Goal: Communication & Community: Answer question/provide support

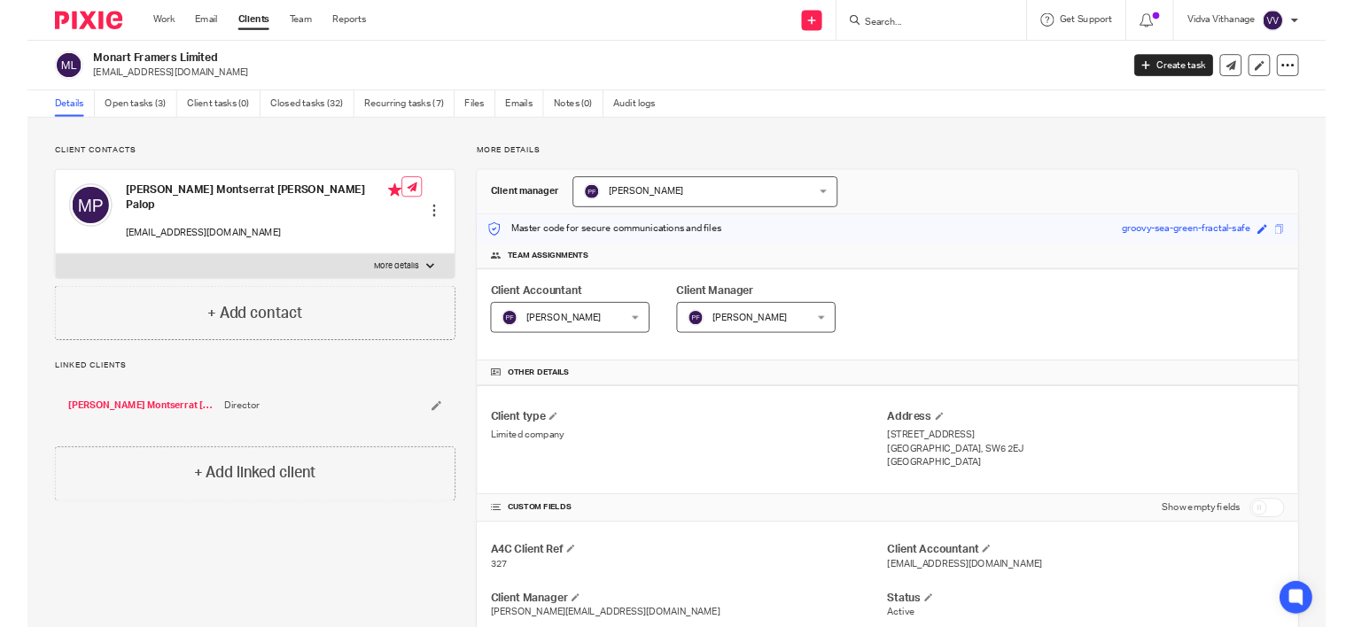
scroll to position [751, 0]
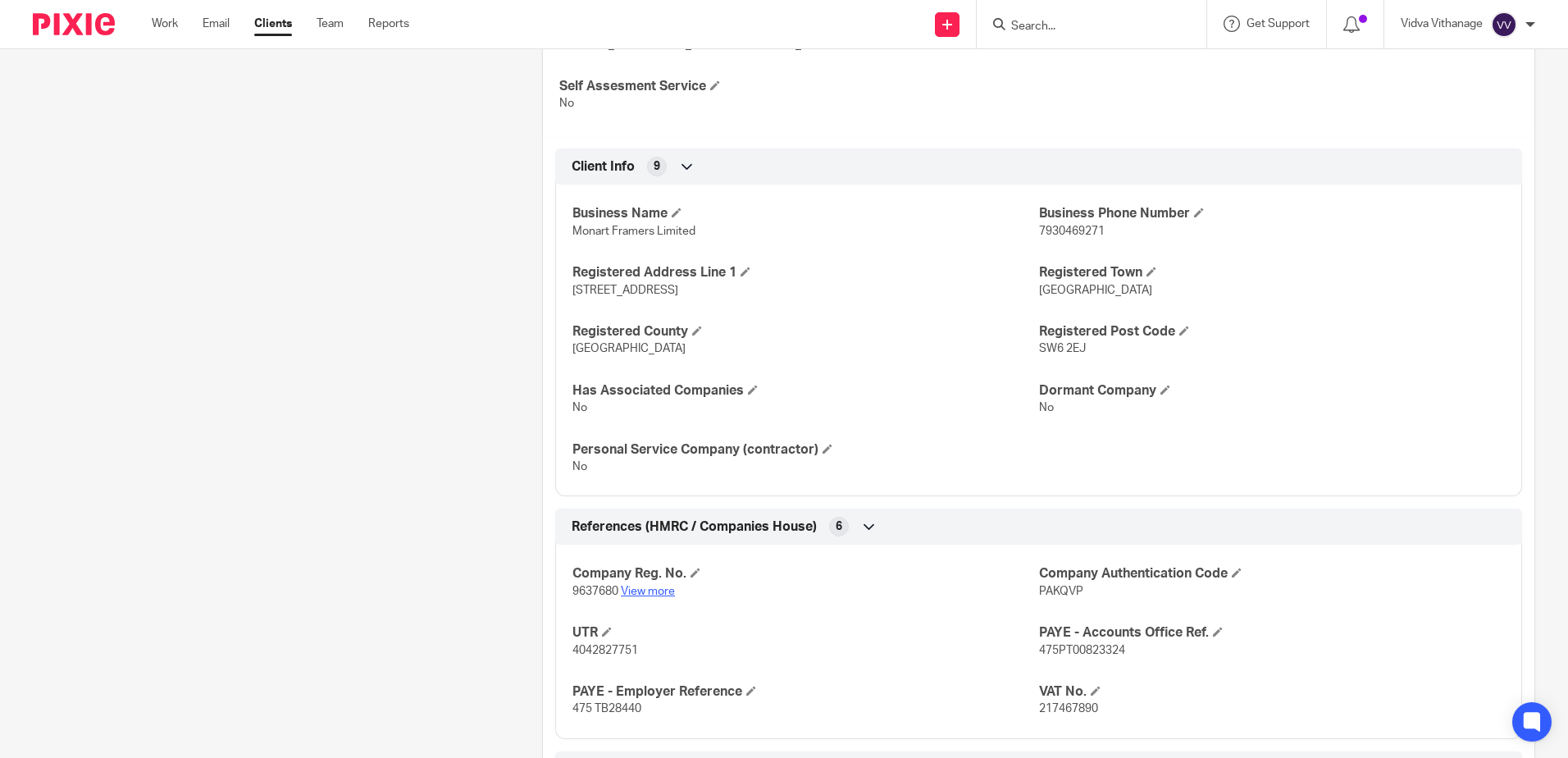
click at [653, 592] on link "View more" at bounding box center [648, 591] width 54 height 11
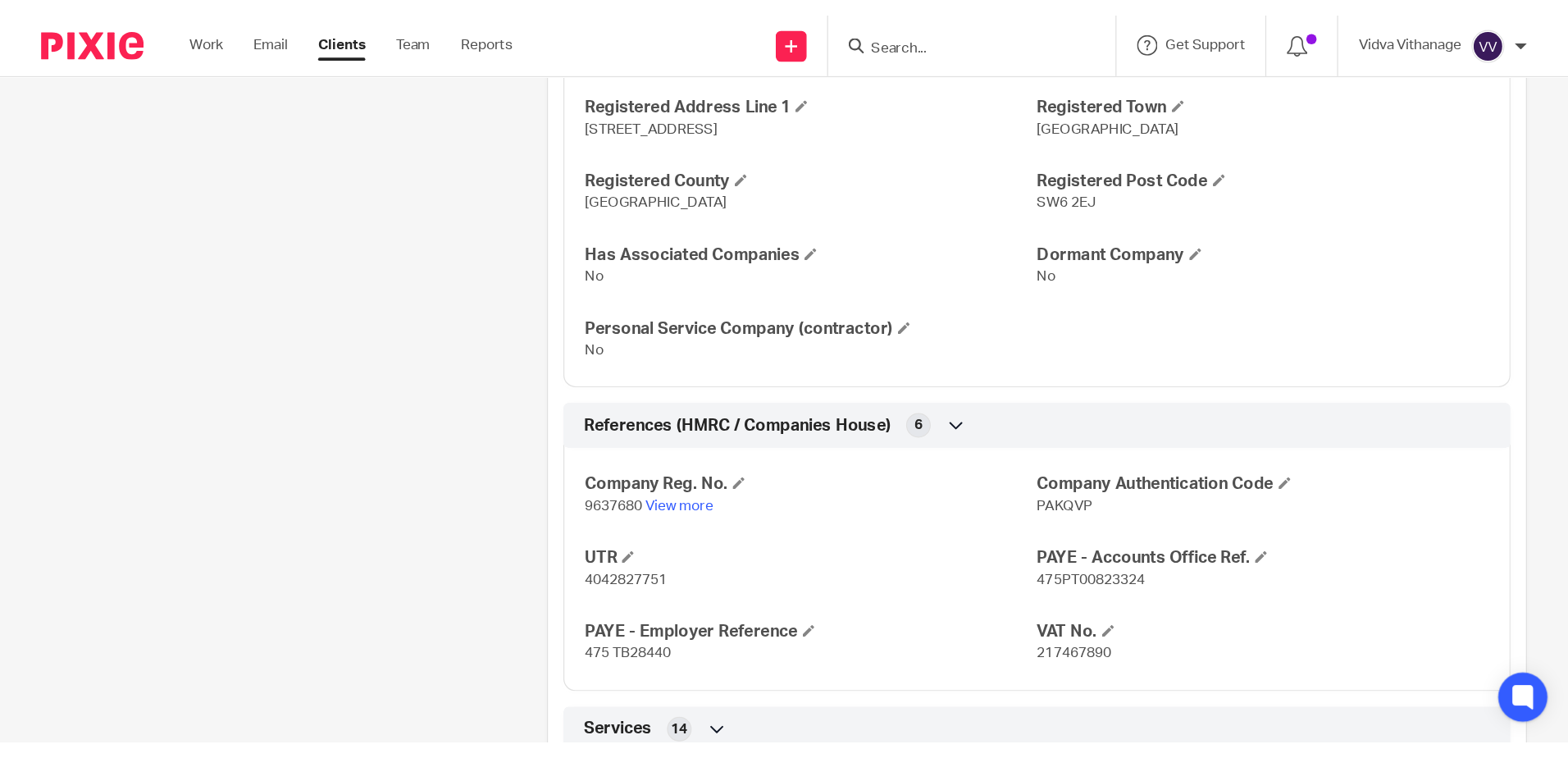
scroll to position [895, 0]
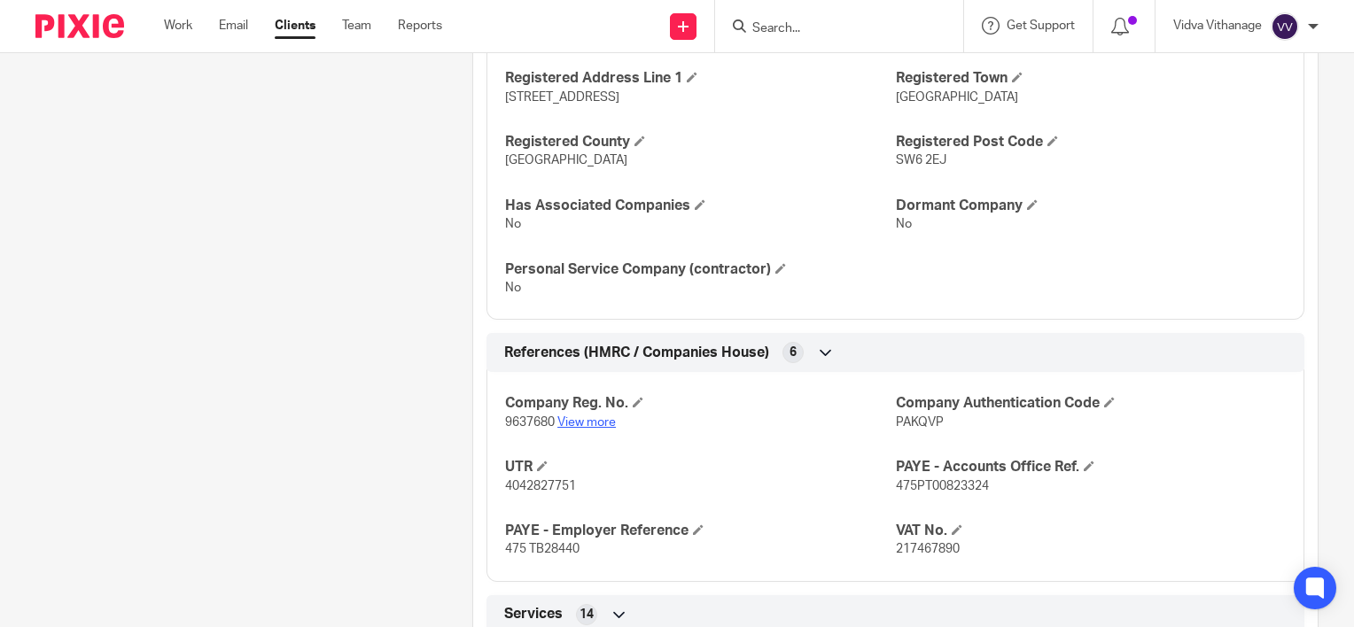
click at [574, 420] on link "View more" at bounding box center [586, 422] width 58 height 12
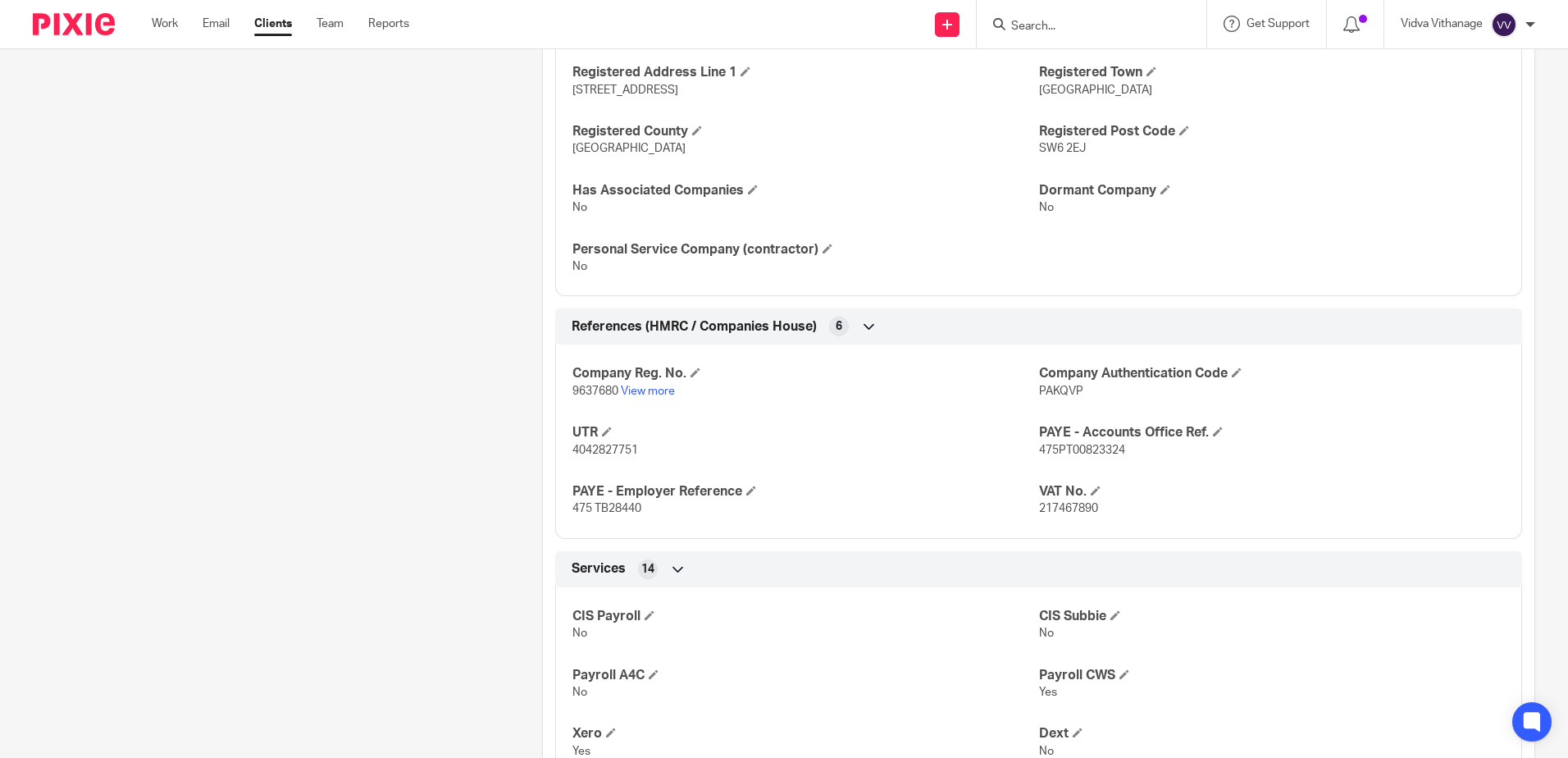
click at [475, 246] on div "Client contacts Maria Montserrat Riera Palop montse@monartframers.com Edit cont…" at bounding box center [262, 299] width 509 height 2041
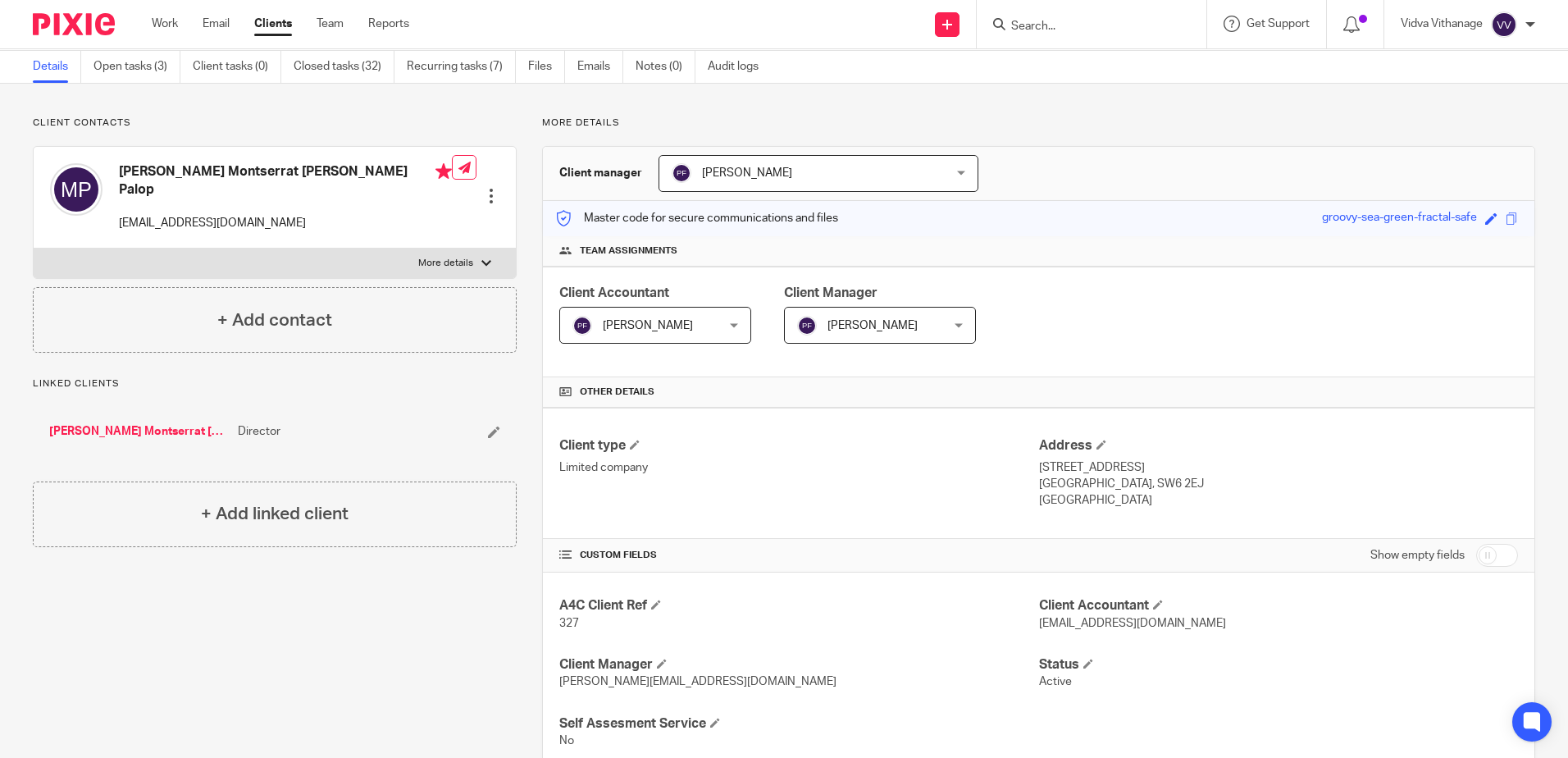
scroll to position [0, 0]
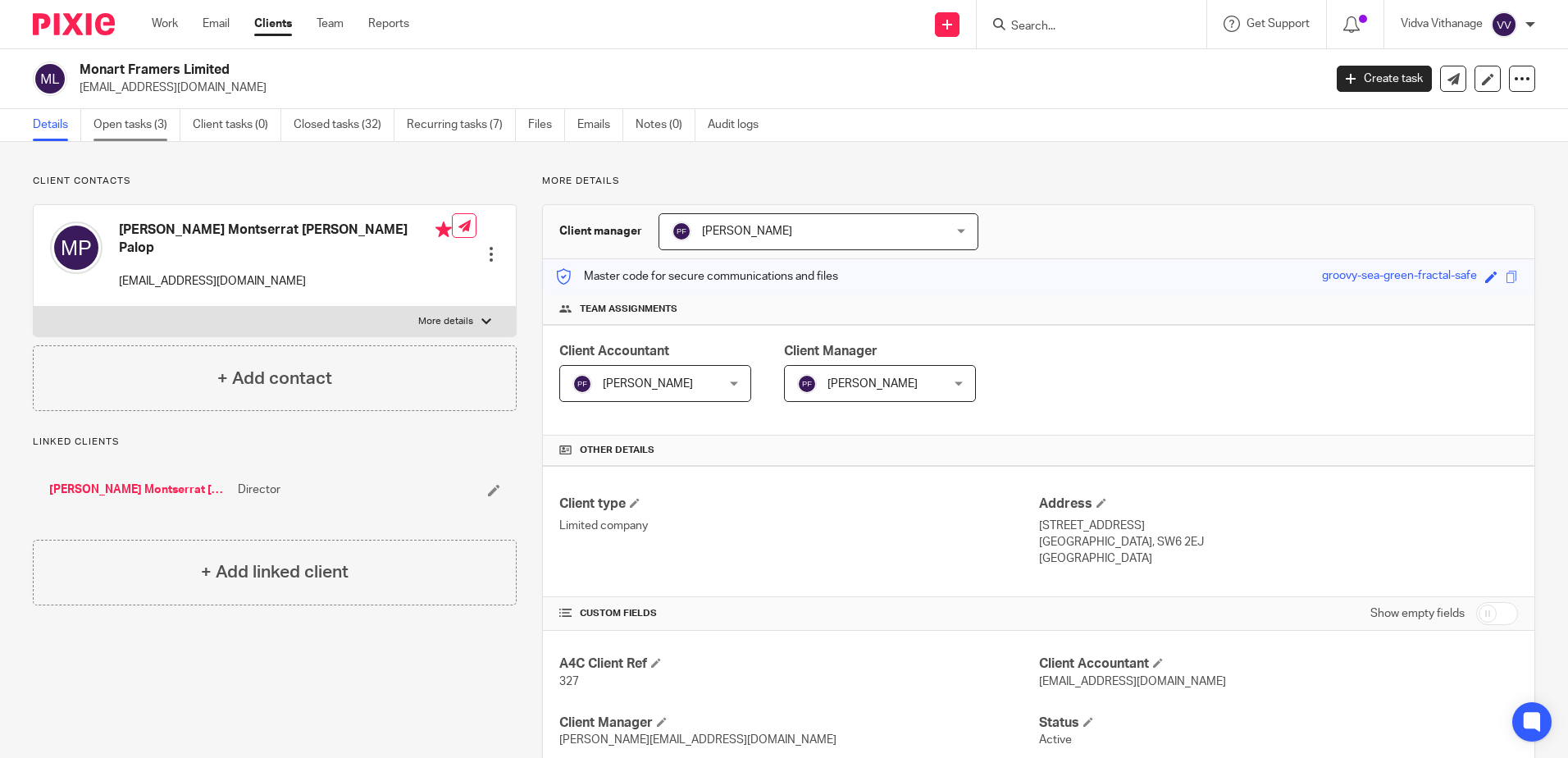
click at [152, 116] on link "Open tasks (3)" at bounding box center [137, 125] width 87 height 32
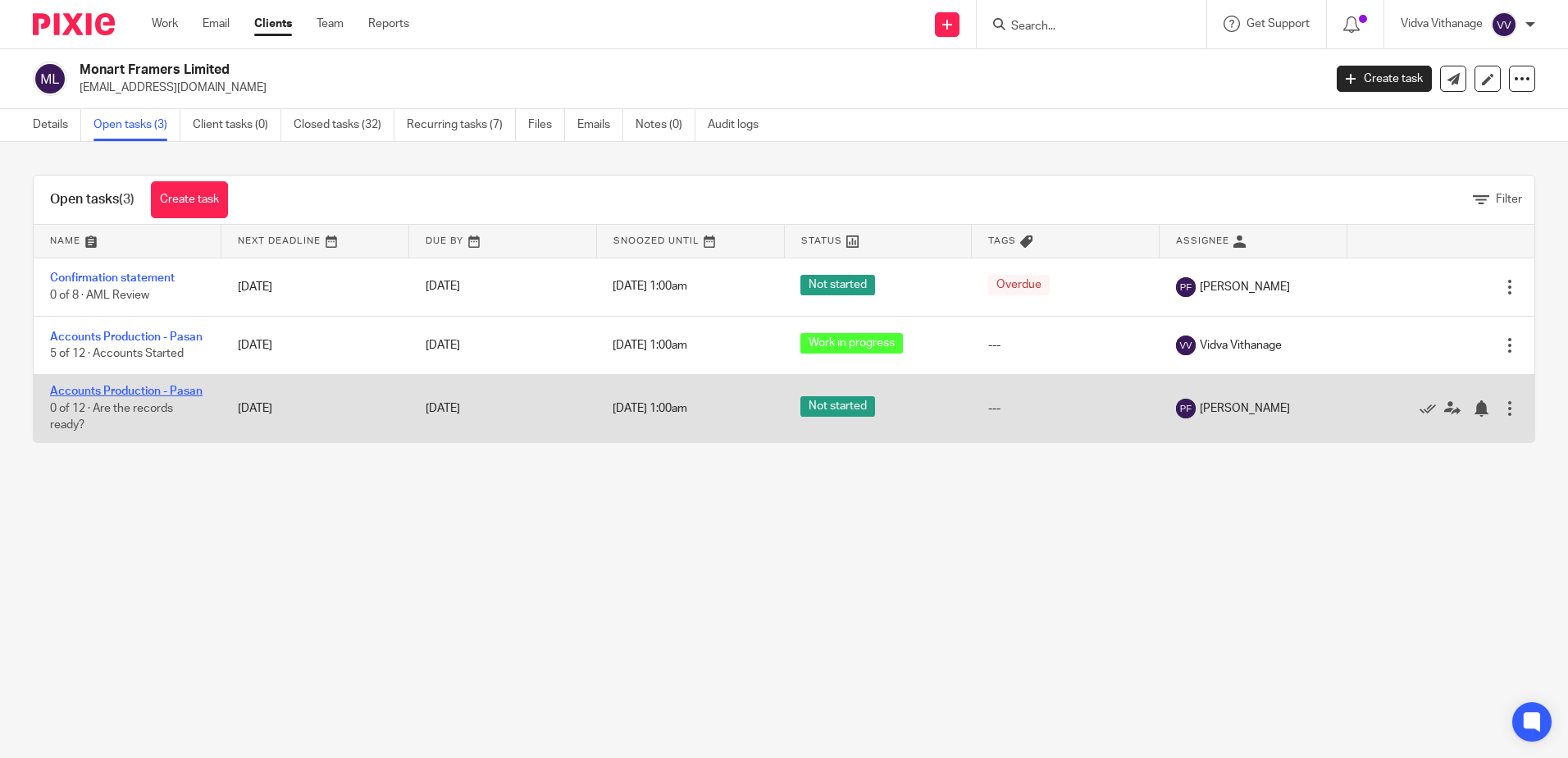
click at [132, 397] on link "Accounts Production - Pasan" at bounding box center [126, 391] width 153 height 11
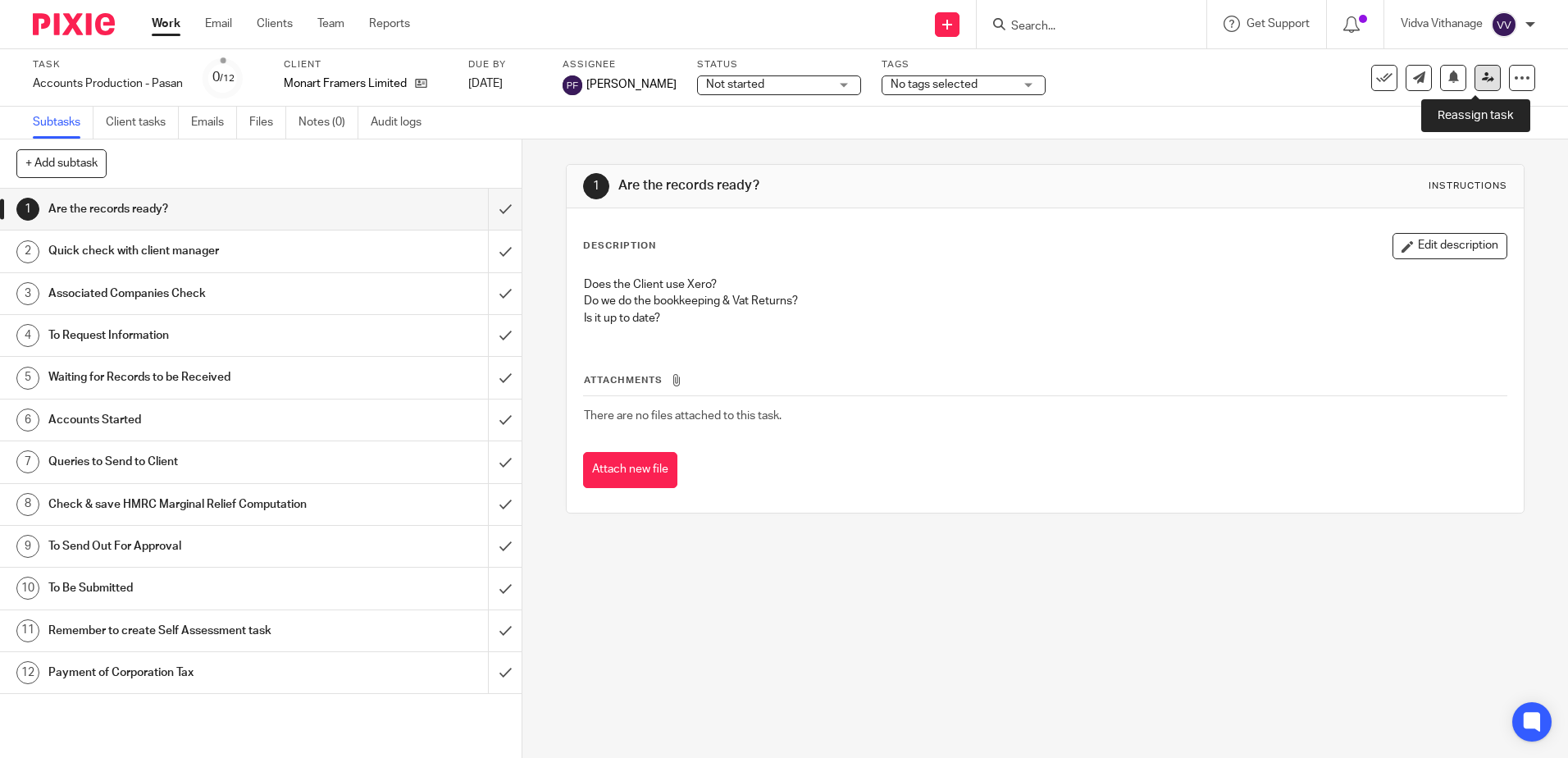
click at [1475, 76] on link at bounding box center [1487, 78] width 26 height 26
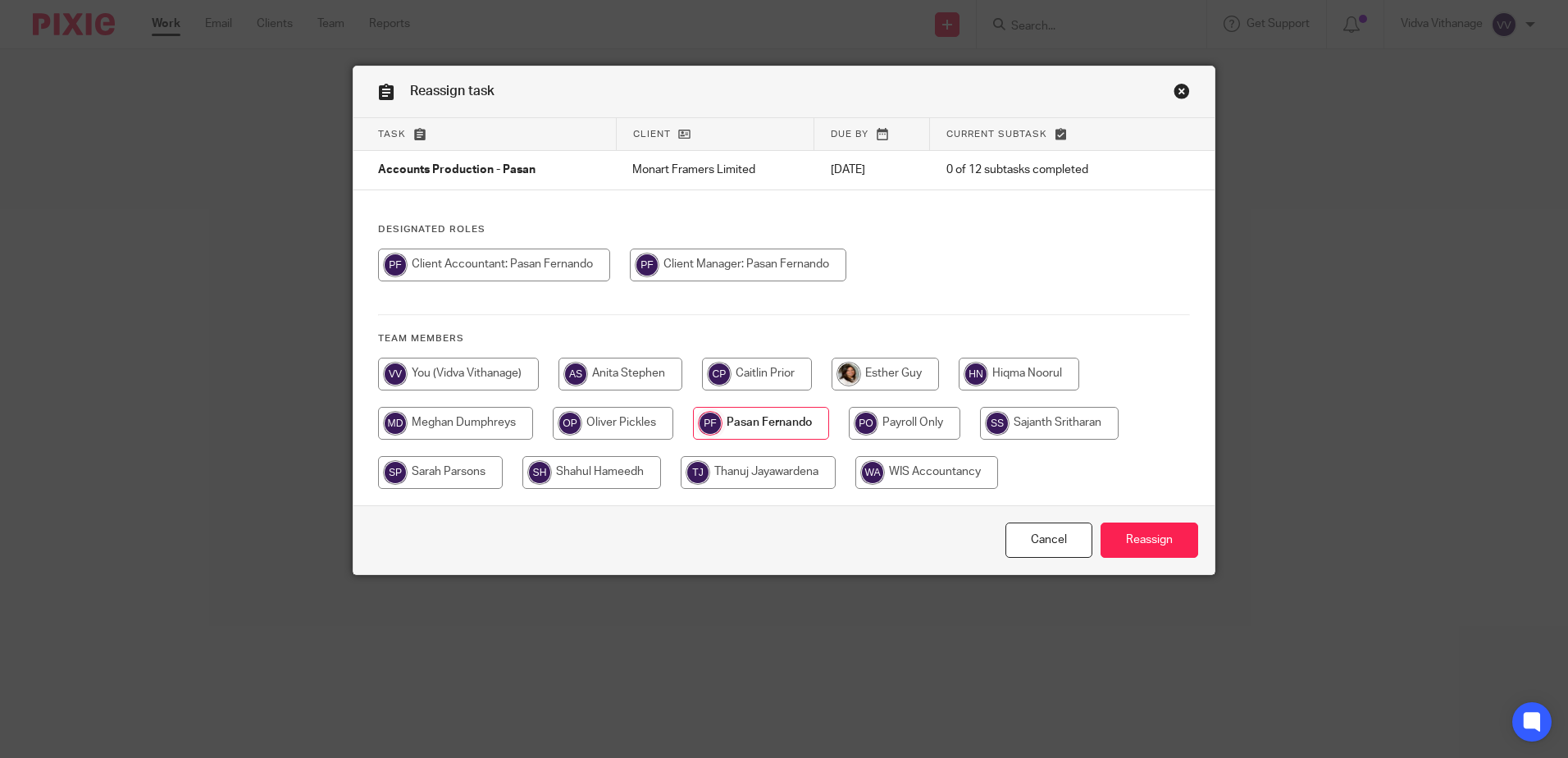
click at [492, 367] on input "radio" at bounding box center [458, 373] width 161 height 32
radio input "true"
click at [1158, 533] on input "Reassign" at bounding box center [1149, 540] width 97 height 35
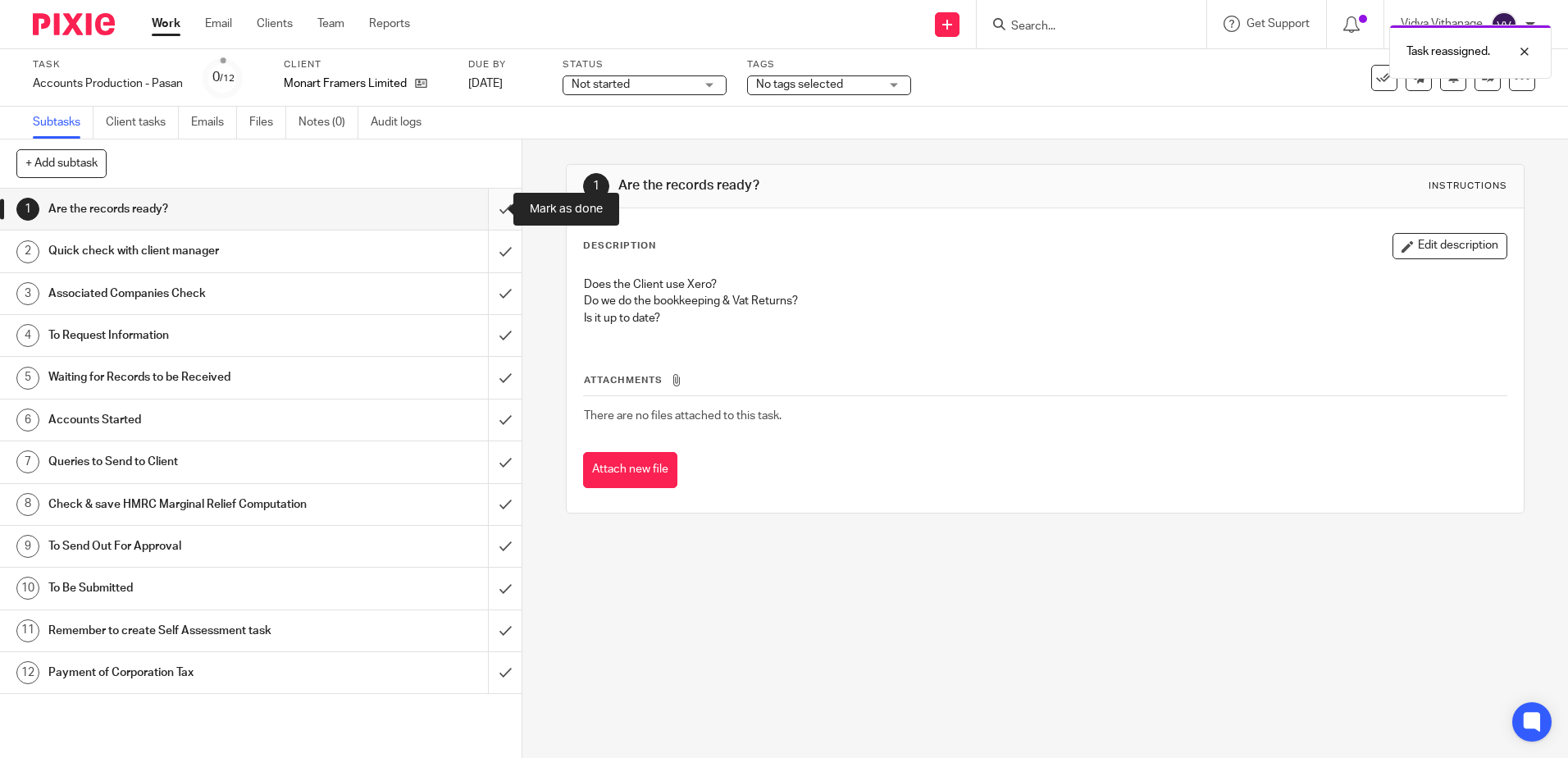
click at [488, 212] on input "submit" at bounding box center [260, 209] width 521 height 41
drag, startPoint x: 485, startPoint y: 253, endPoint x: 485, endPoint y: 264, distance: 11.0
click at [485, 254] on input "submit" at bounding box center [260, 251] width 521 height 41
drag, startPoint x: 489, startPoint y: 297, endPoint x: 490, endPoint y: 306, distance: 9.1
click at [489, 298] on input "submit" at bounding box center [260, 293] width 521 height 41
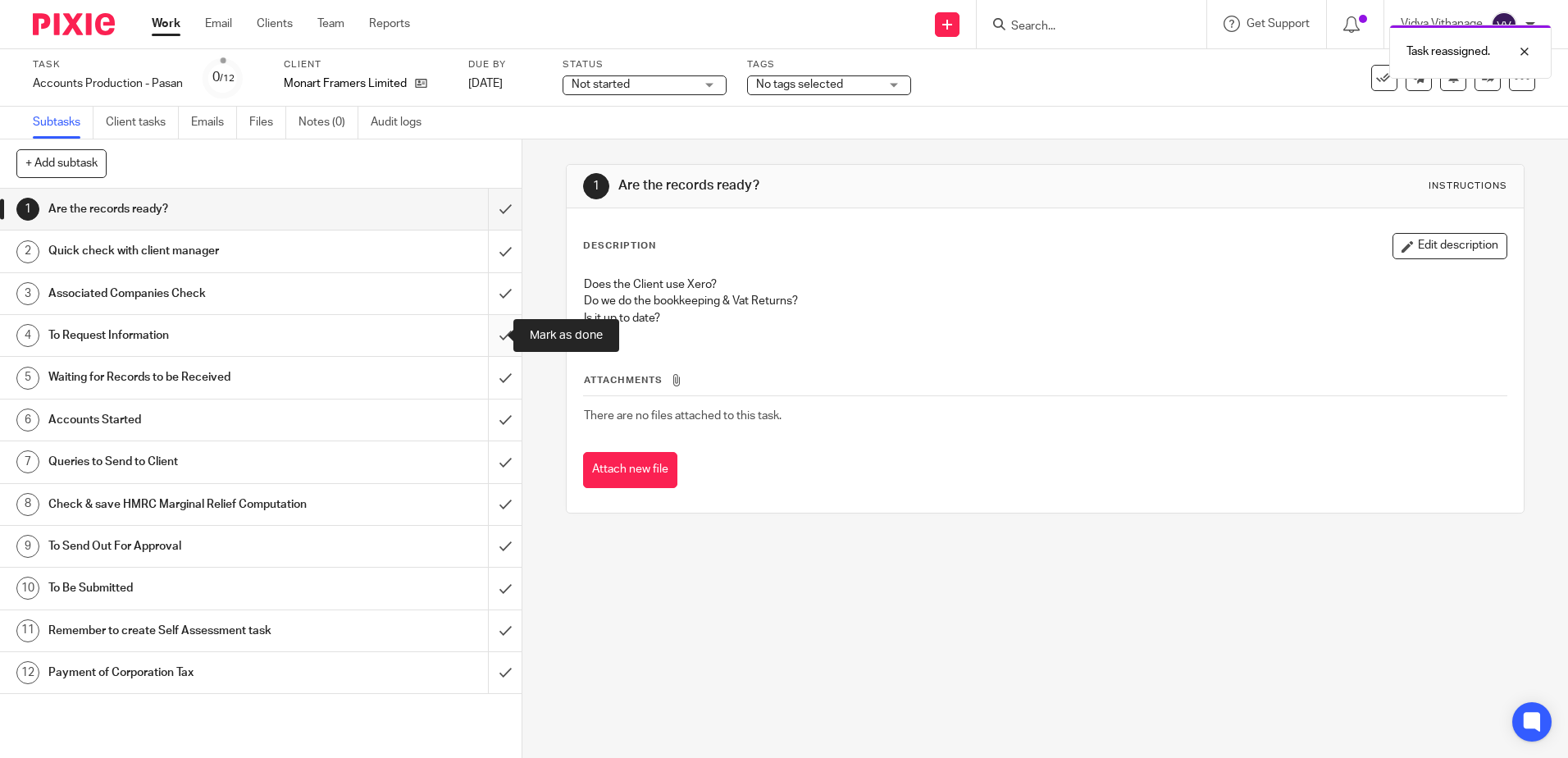
click at [490, 328] on input "submit" at bounding box center [260, 335] width 521 height 41
click at [489, 367] on input "submit" at bounding box center [260, 377] width 521 height 41
click at [487, 409] on input "submit" at bounding box center [260, 419] width 521 height 41
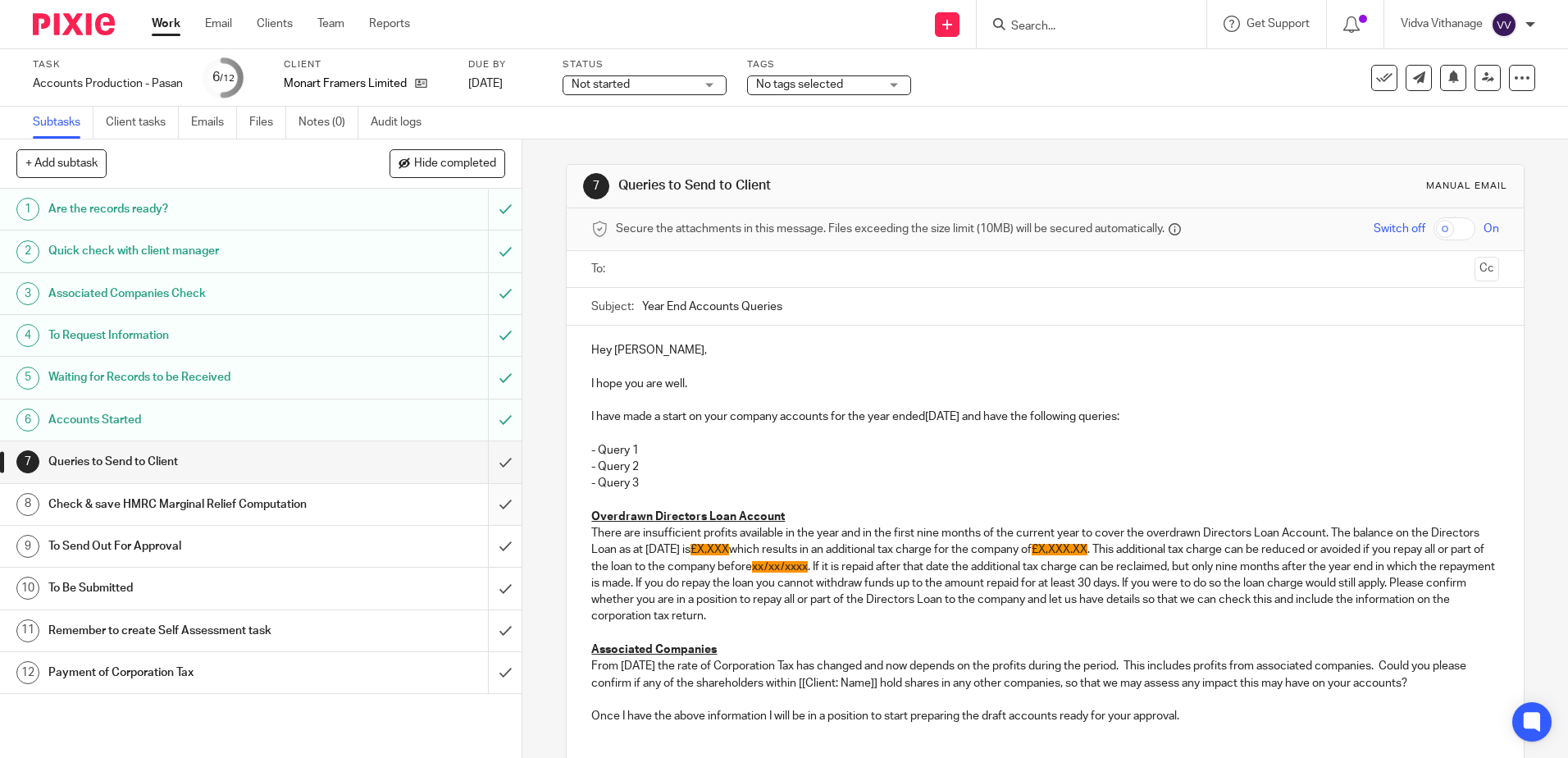
click at [487, 502] on input "submit" at bounding box center [260, 504] width 521 height 41
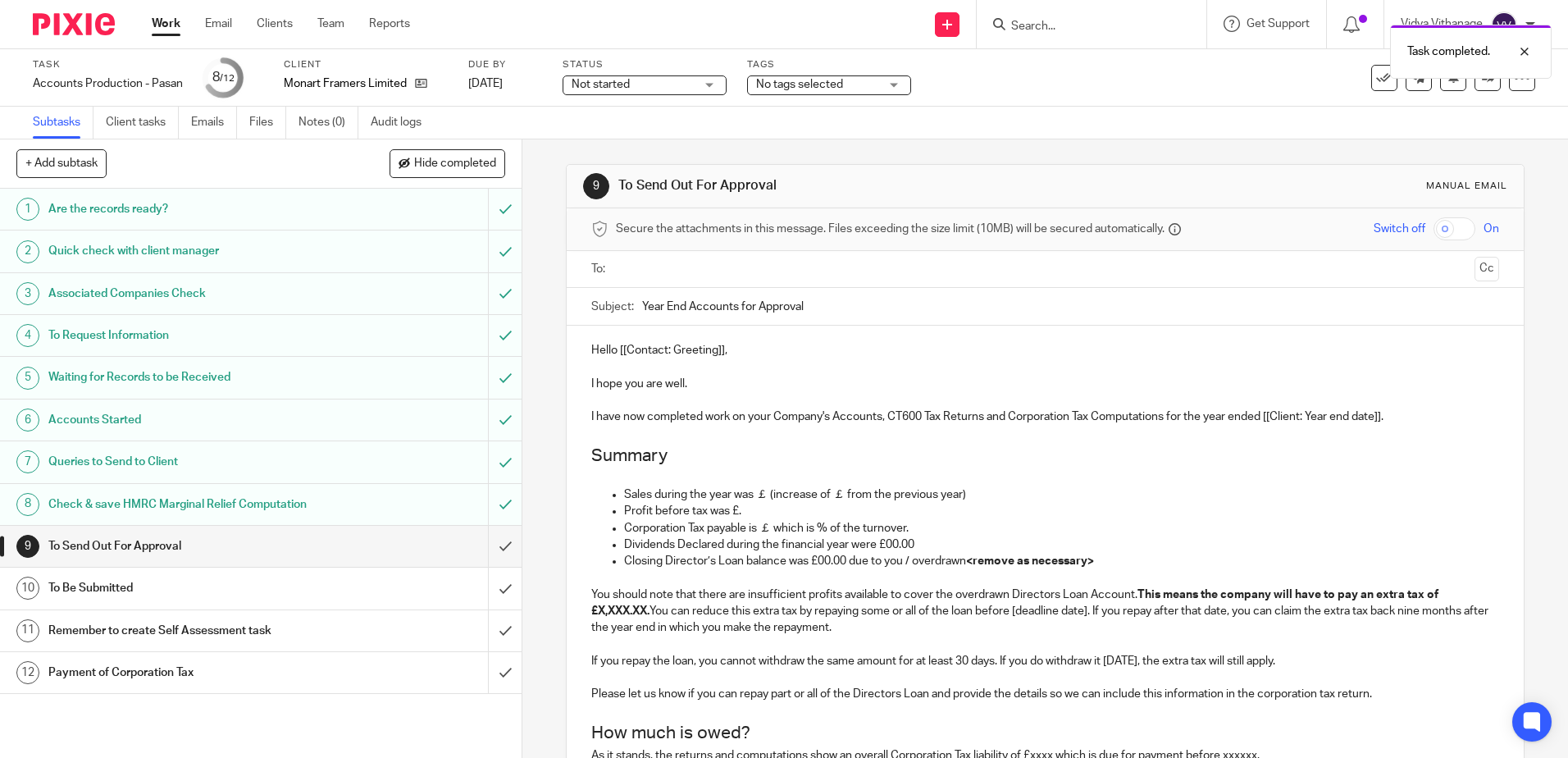
click at [689, 273] on input "text" at bounding box center [1043, 269] width 845 height 19
click at [1475, 274] on button "Cc" at bounding box center [1487, 270] width 25 height 25
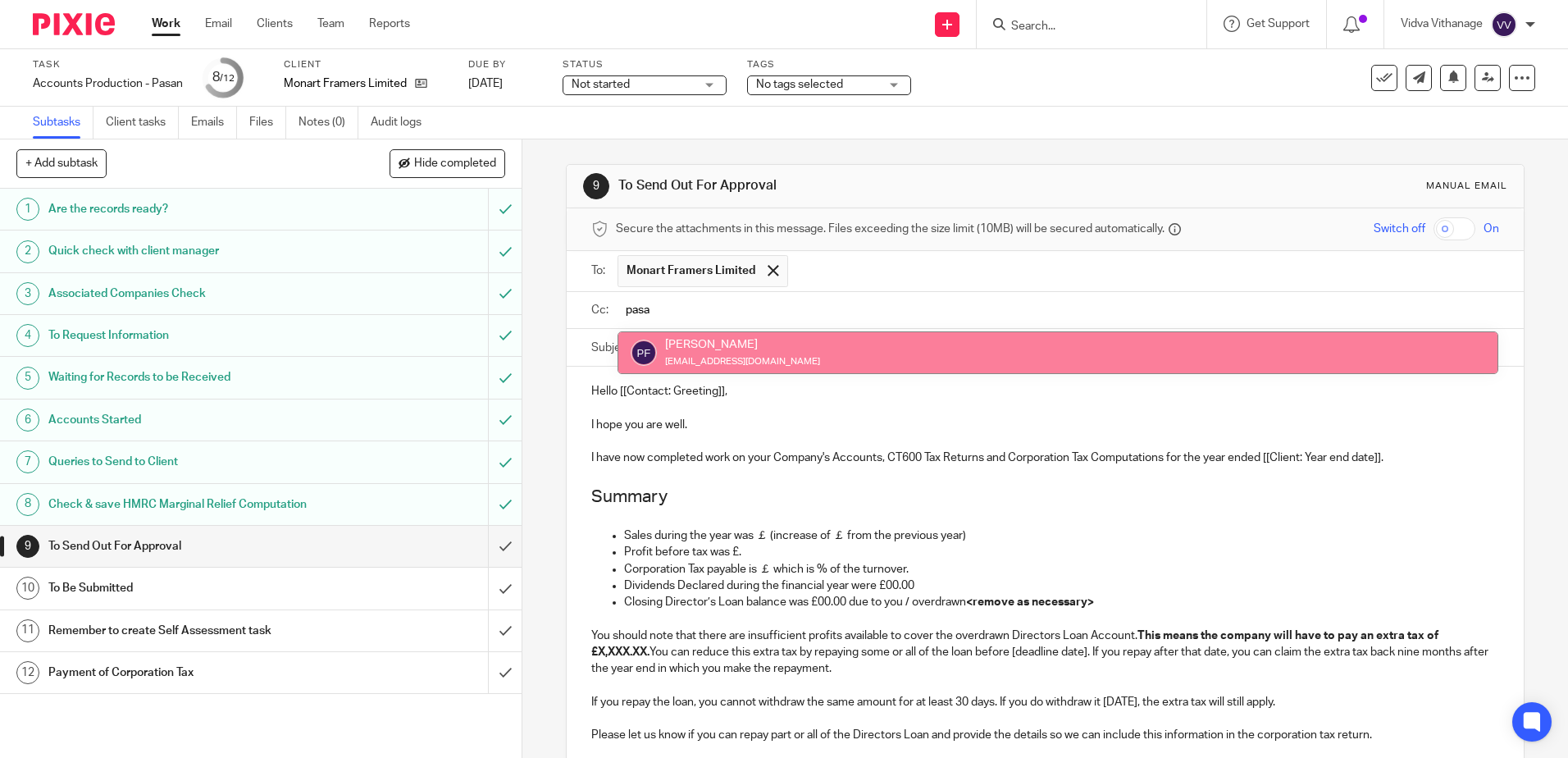
type input "pasa"
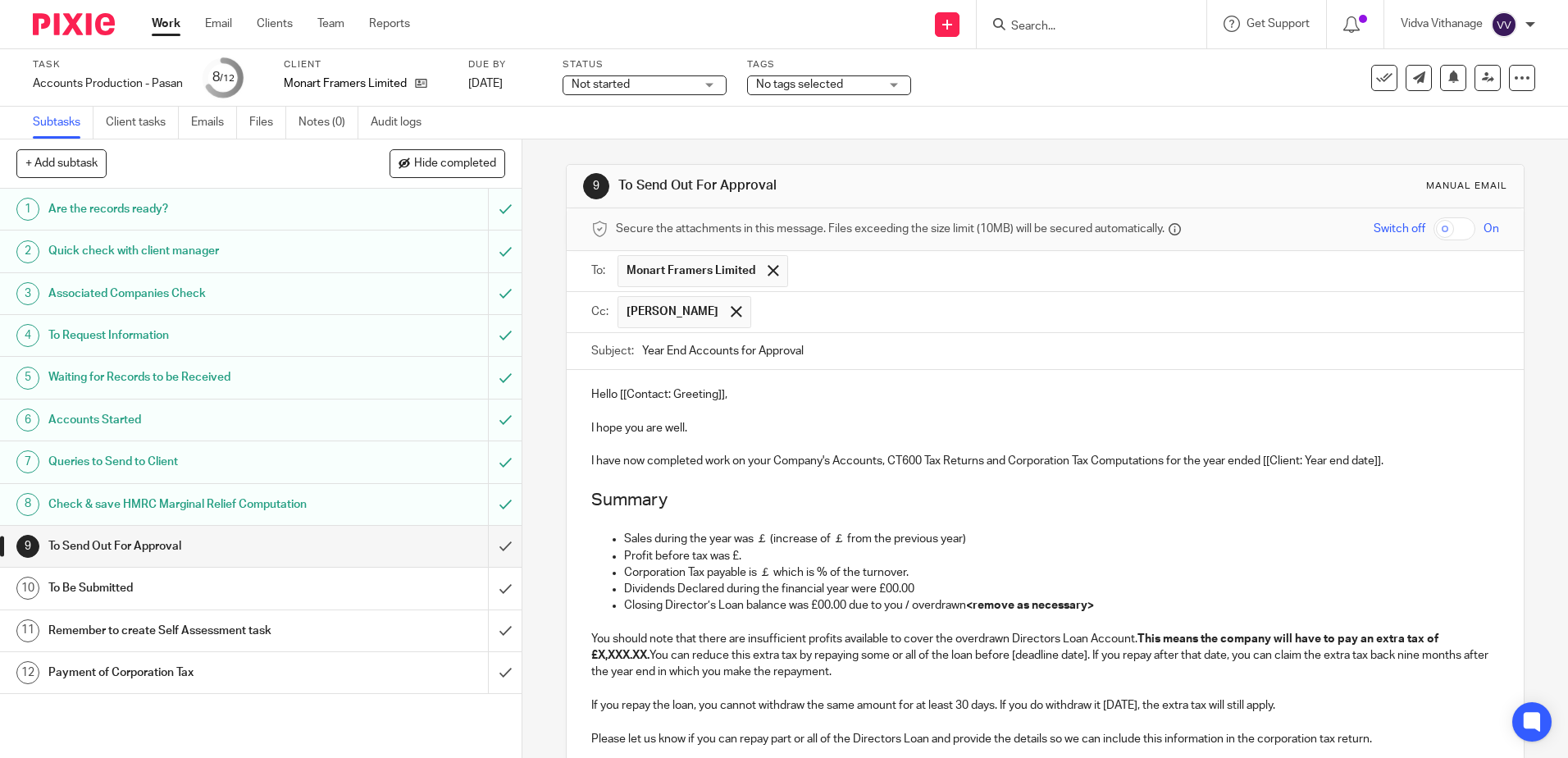
click at [857, 354] on input "Year End Accounts for Approval" at bounding box center [1070, 352] width 856 height 37
drag, startPoint x: 278, startPoint y: 84, endPoint x: 406, endPoint y: 86, distance: 128.0
click at [406, 86] on div "Task Accounts Production - Pasan Save Accounts Production - Pasan 8 /12 Client …" at bounding box center [658, 78] width 1252 height 40
copy p "Monart Framers Limited"
click at [951, 342] on input "Year End Accounts for Approval -" at bounding box center [1070, 352] width 856 height 37
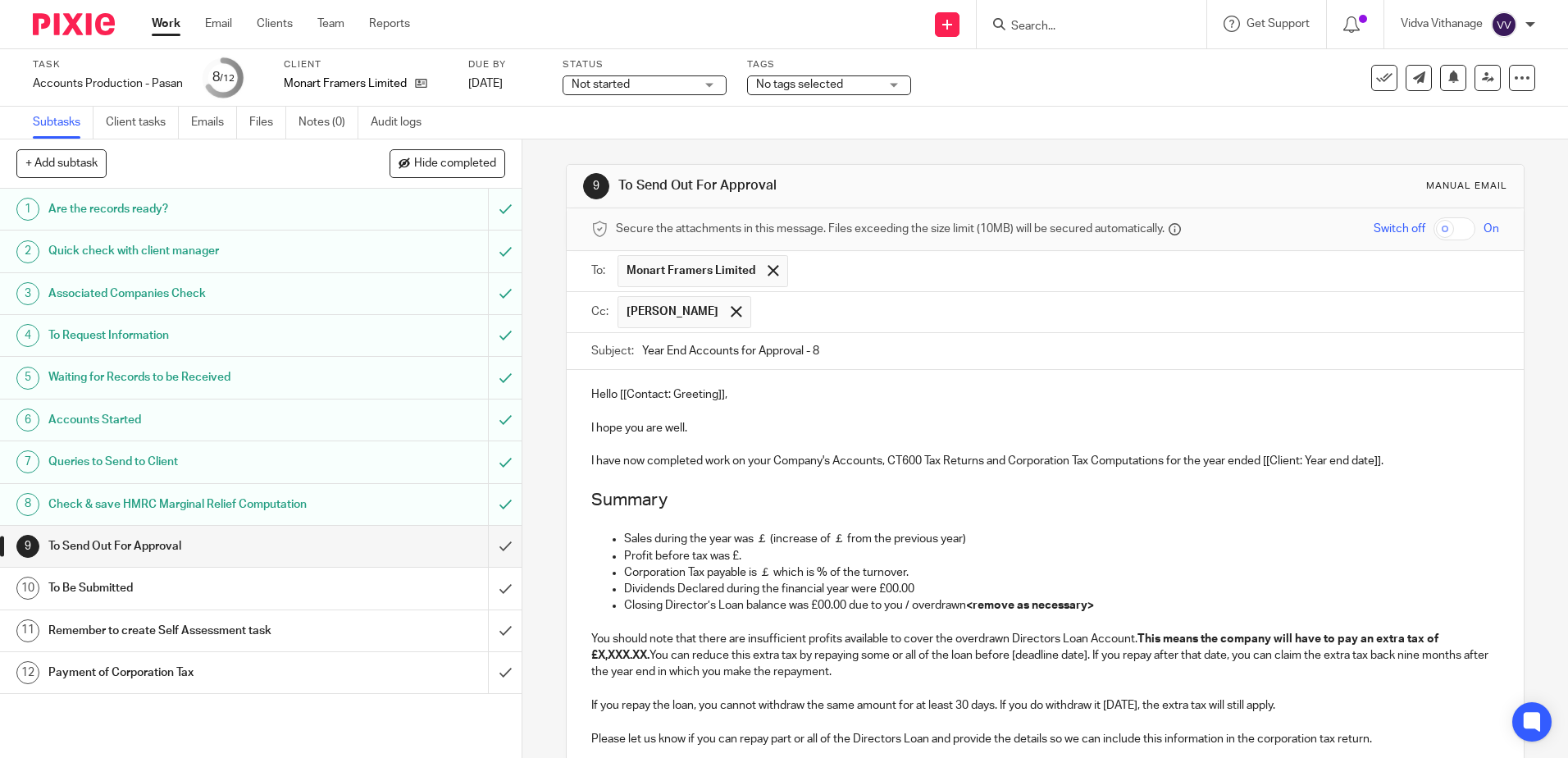
paste input "Monart Framers Limited"
type input "Year End Accounts for Approval - 8Monart Framers Limited"
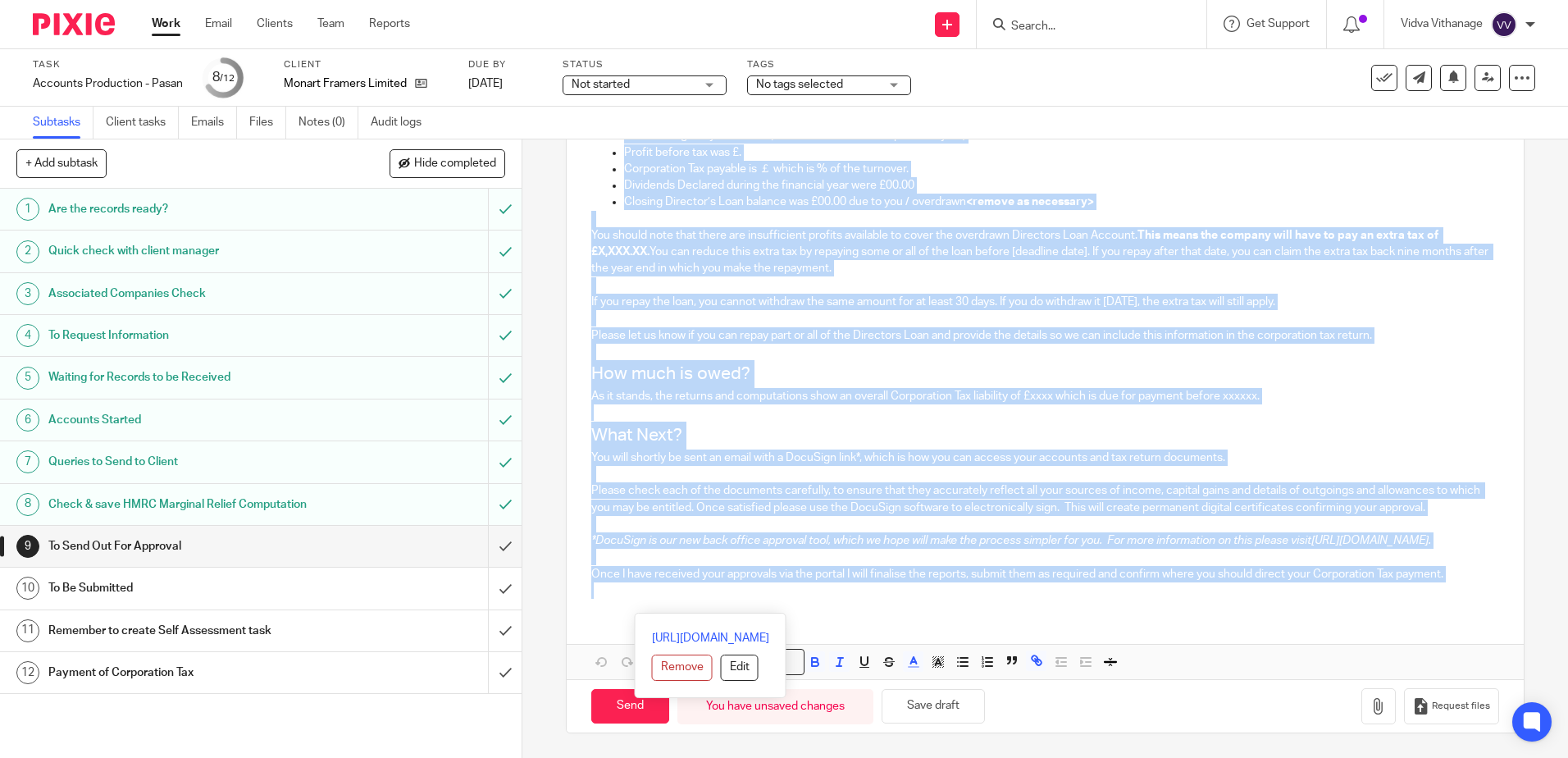
drag, startPoint x: 586, startPoint y: 391, endPoint x: 1031, endPoint y: 800, distance: 604.4
click at [1031, 757] on html "Work Email Clients Team Reports Work Email Clients Team Reports Settings Send n…" at bounding box center [784, 379] width 1568 height 758
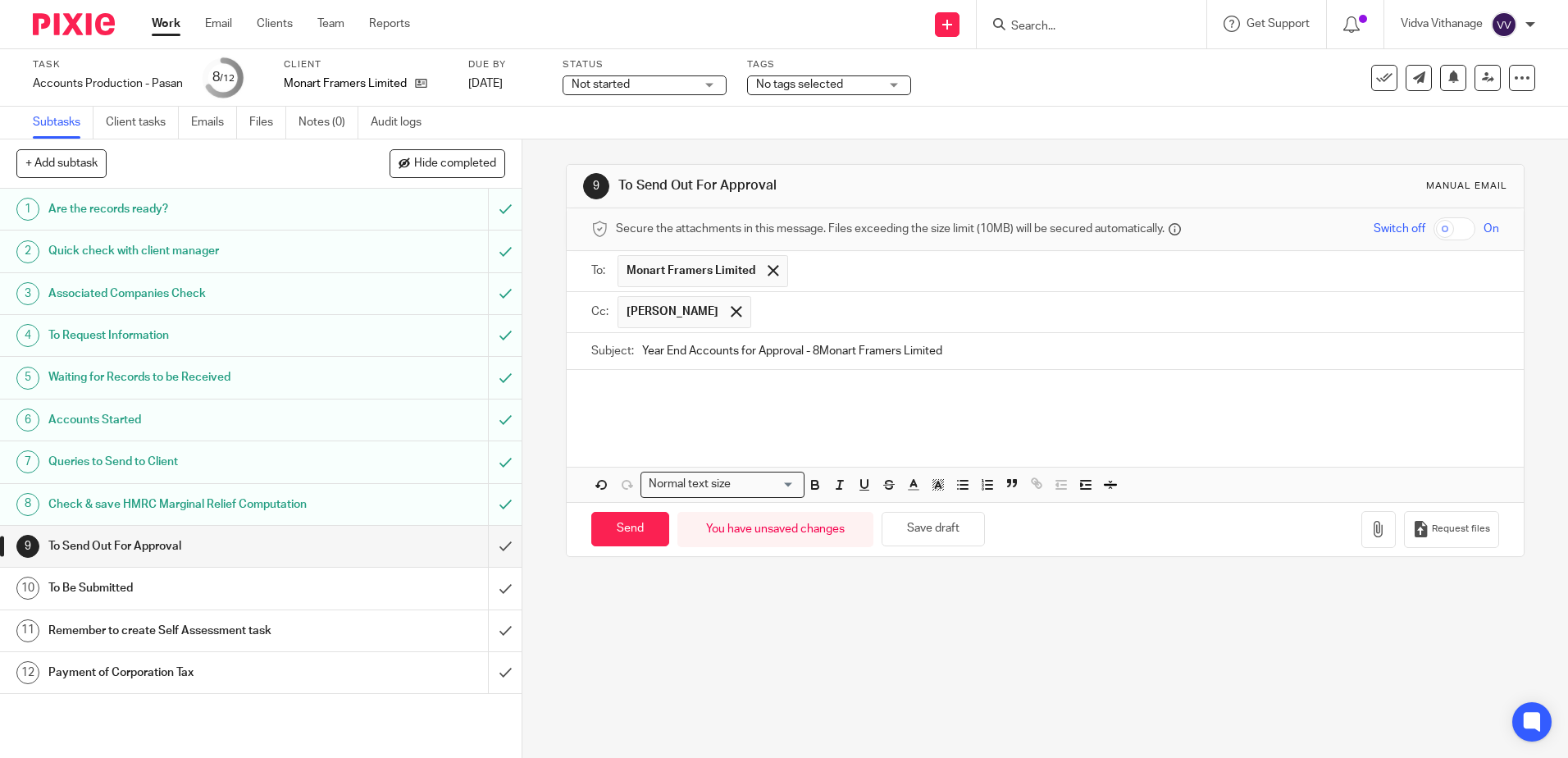
paste div
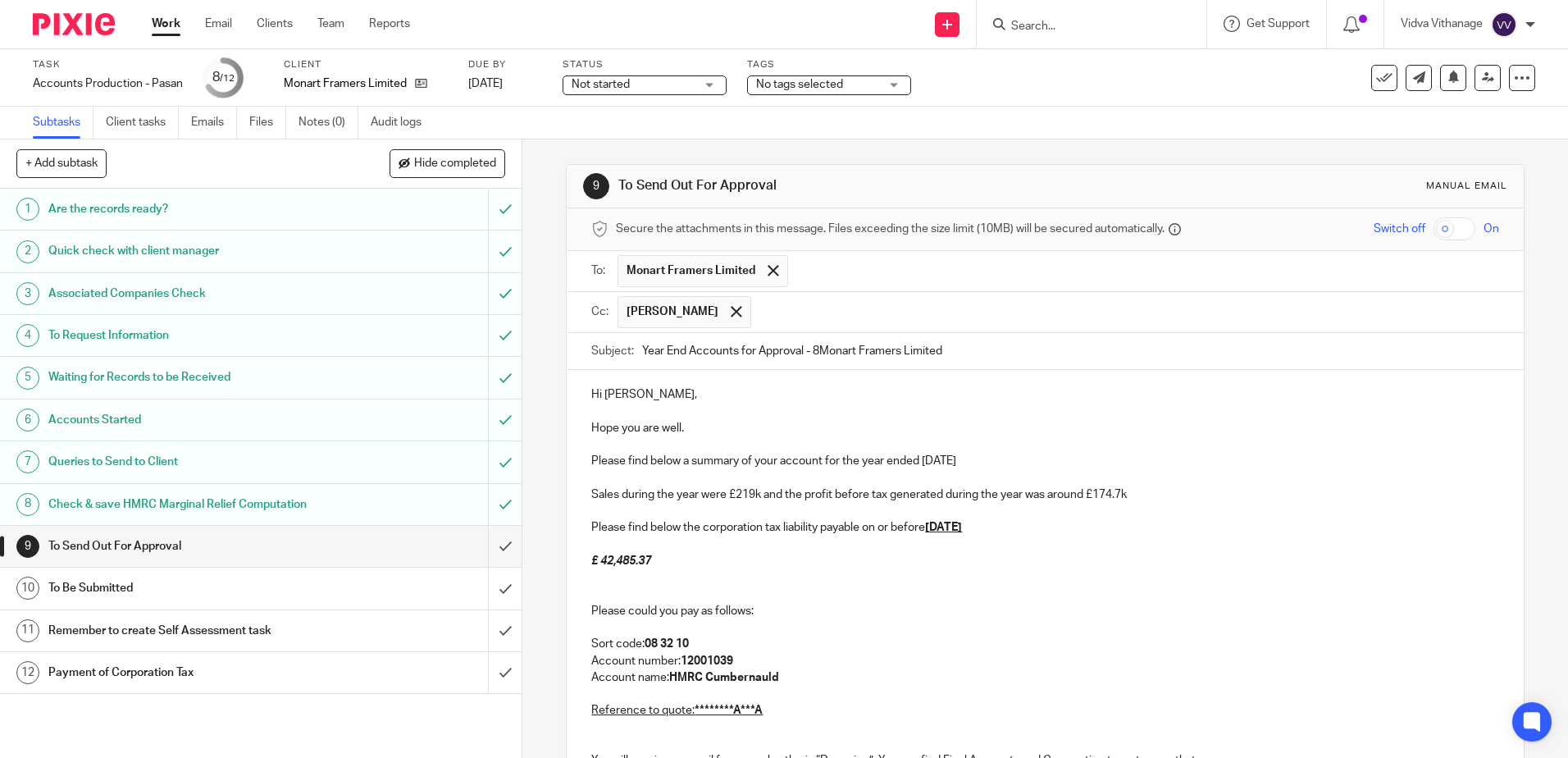
scroll to position [81, 0]
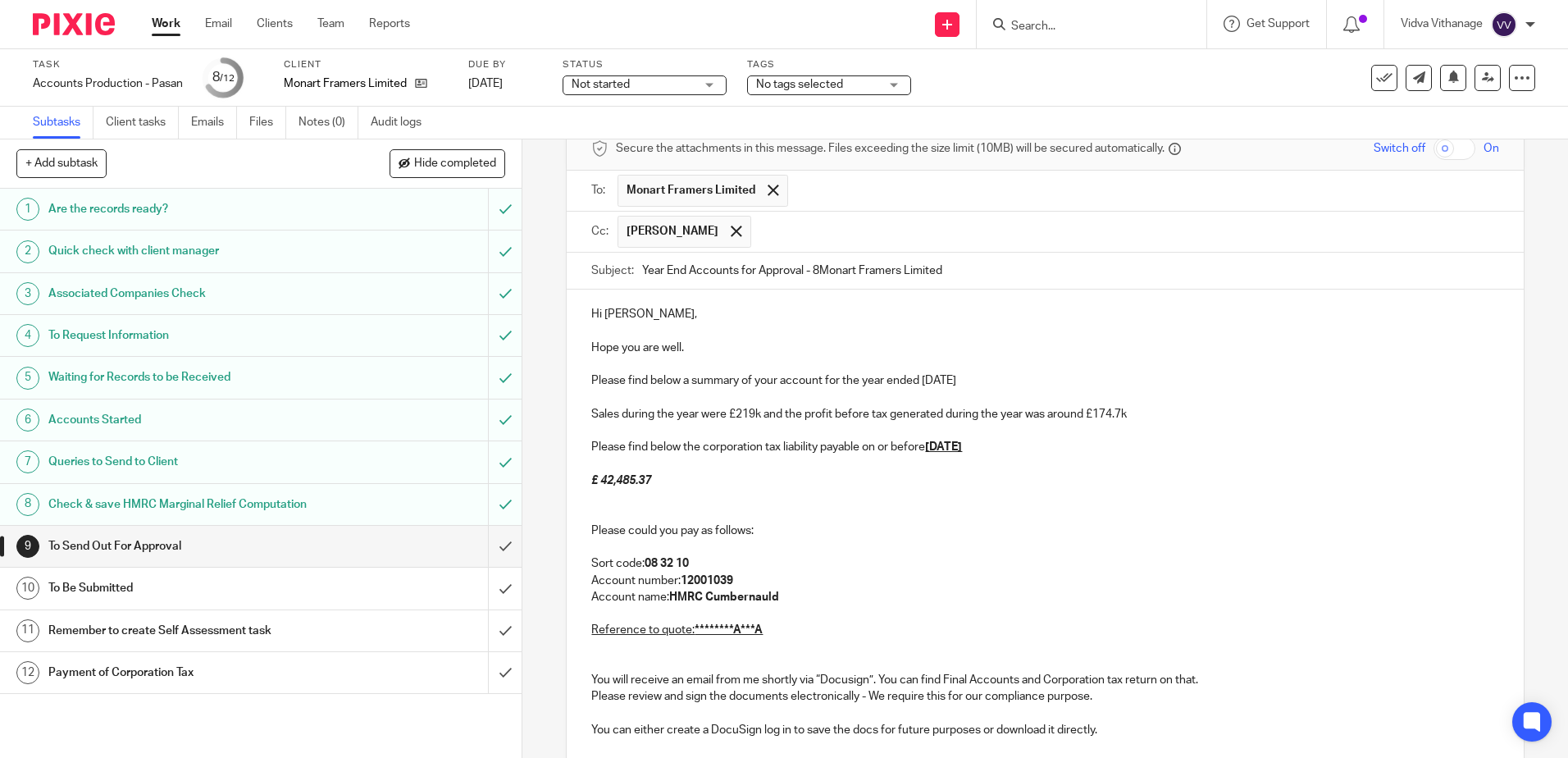
click at [612, 311] on p "Hi Adam," at bounding box center [1045, 314] width 907 height 17
click at [701, 349] on p "Hope you are well." at bounding box center [1045, 348] width 907 height 17
click at [933, 379] on p "Please find below a summary of your account for the year ended 31st Mar 2025" at bounding box center [1045, 380] width 907 height 17
click at [955, 383] on p "Please find below a summary of your account for the year ended 30th Mar 2025" at bounding box center [1045, 380] width 907 height 17
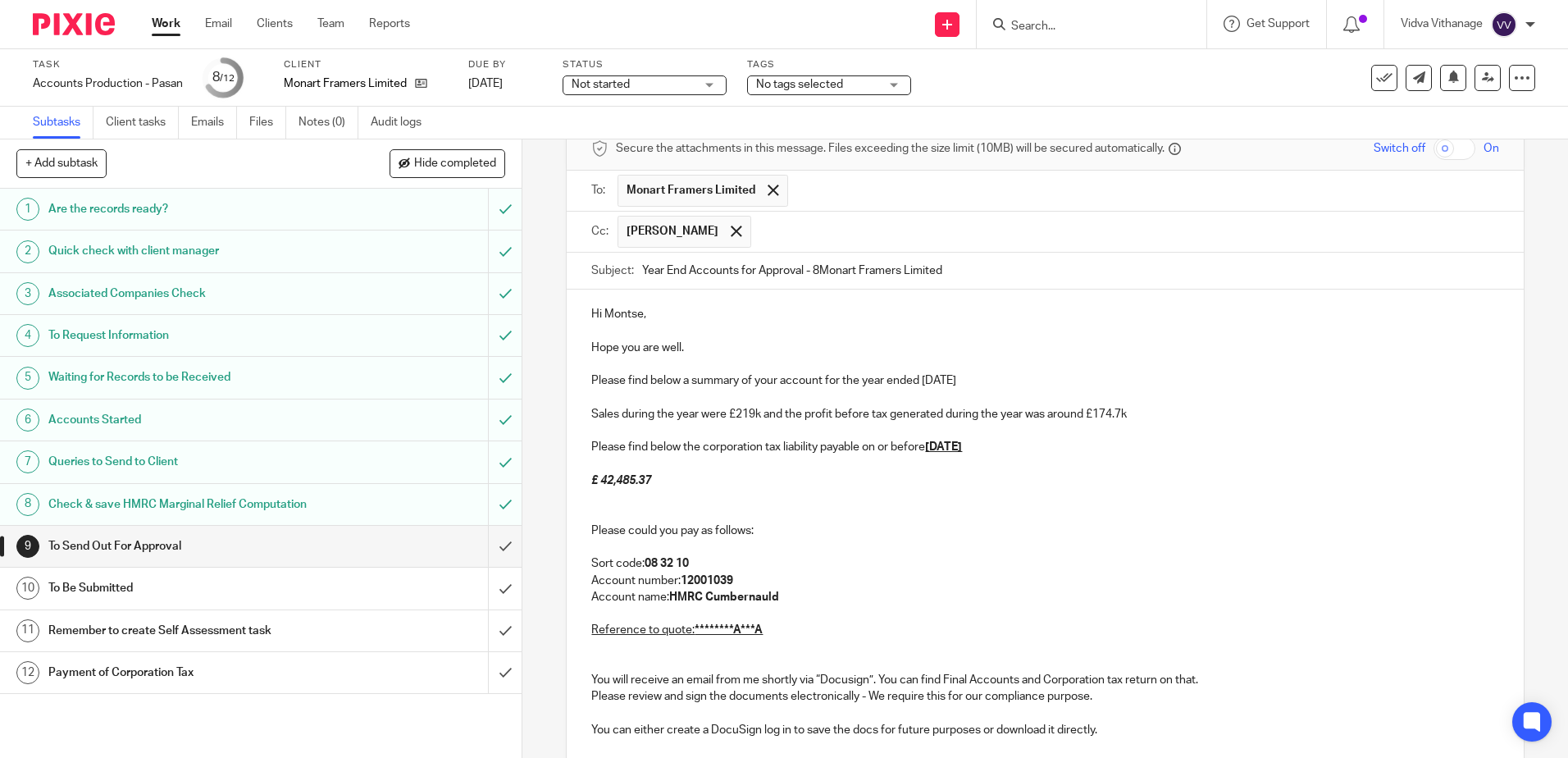
click at [955, 383] on p "Please find below a summary of your account for the year ended 30th Mar 2025" at bounding box center [1045, 380] width 907 height 17
drag, startPoint x: 977, startPoint y: 383, endPoint x: 922, endPoint y: 384, distance: 55.0
click at [922, 384] on p "Please find below a summary of your account for the year ended 30th June 2025" at bounding box center [1045, 380] width 907 height 17
click at [1126, 427] on p at bounding box center [1045, 430] width 907 height 17
drag, startPoint x: 743, startPoint y: 416, endPoint x: 754, endPoint y: 415, distance: 11.0
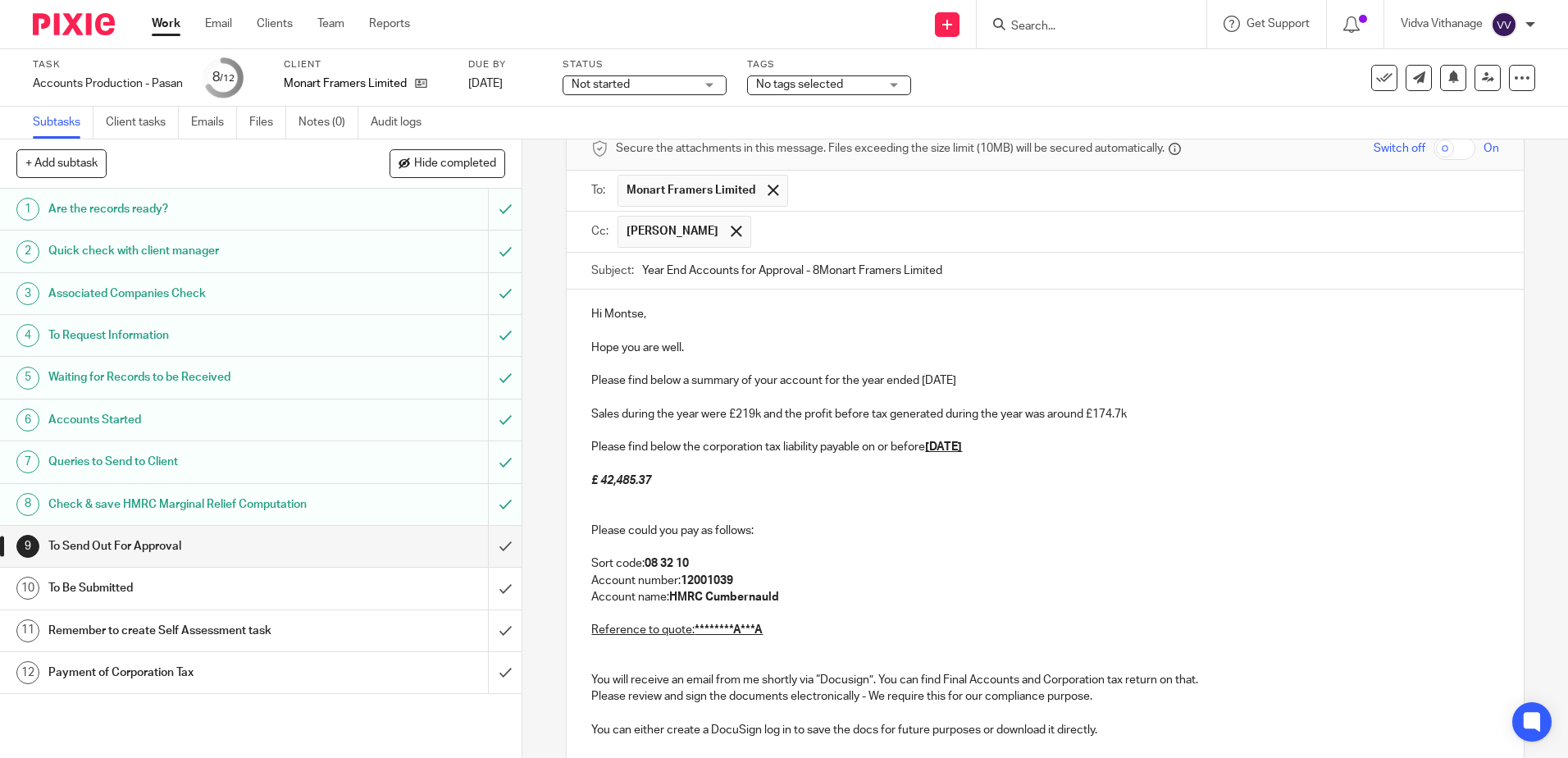
click at [743, 416] on p "Sales during the year were £219k and the profit before tax generated during the…" at bounding box center [1045, 415] width 907 height 17
click at [751, 419] on p "Sales during the year were £219k and the profit before tax generated during the…" at bounding box center [1045, 415] width 907 height 17
click at [938, 578] on p "Account number: 12001039" at bounding box center [1045, 580] width 907 height 17
click at [1099, 412] on p "Sales during the year were £252k and the profit before tax generated during the…" at bounding box center [1045, 415] width 907 height 17
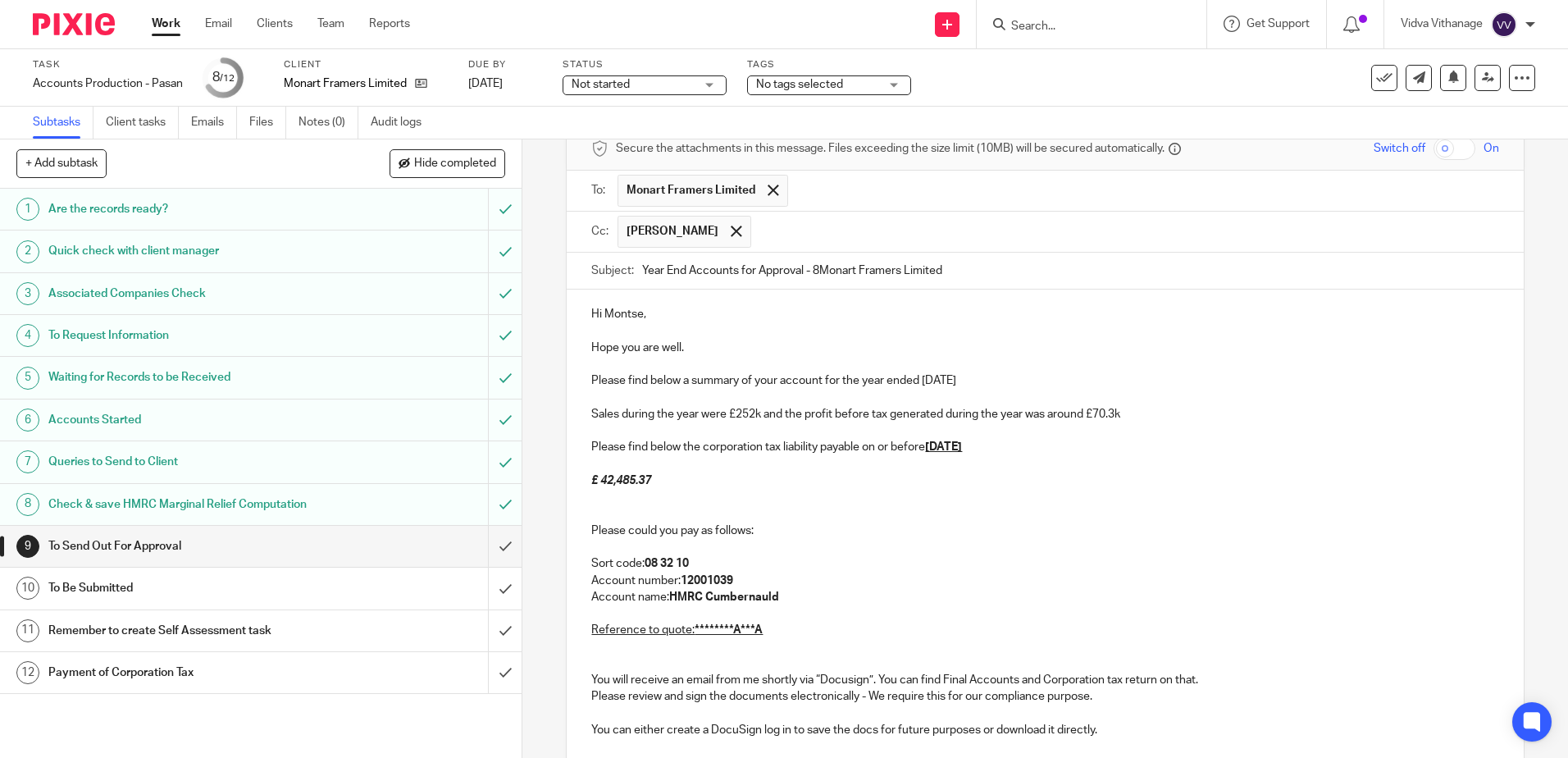
click at [1038, 447] on p "Please find below the corporation tax liability payable on or before 31st Dec 2…" at bounding box center [1045, 447] width 907 height 17
click at [962, 445] on u "31st Dec 2025" at bounding box center [943, 447] width 37 height 11
click at [1009, 450] on p "Please find below the corporation tax liability payable on or before 31st Mar 2…" at bounding box center [1045, 447] width 907 height 17
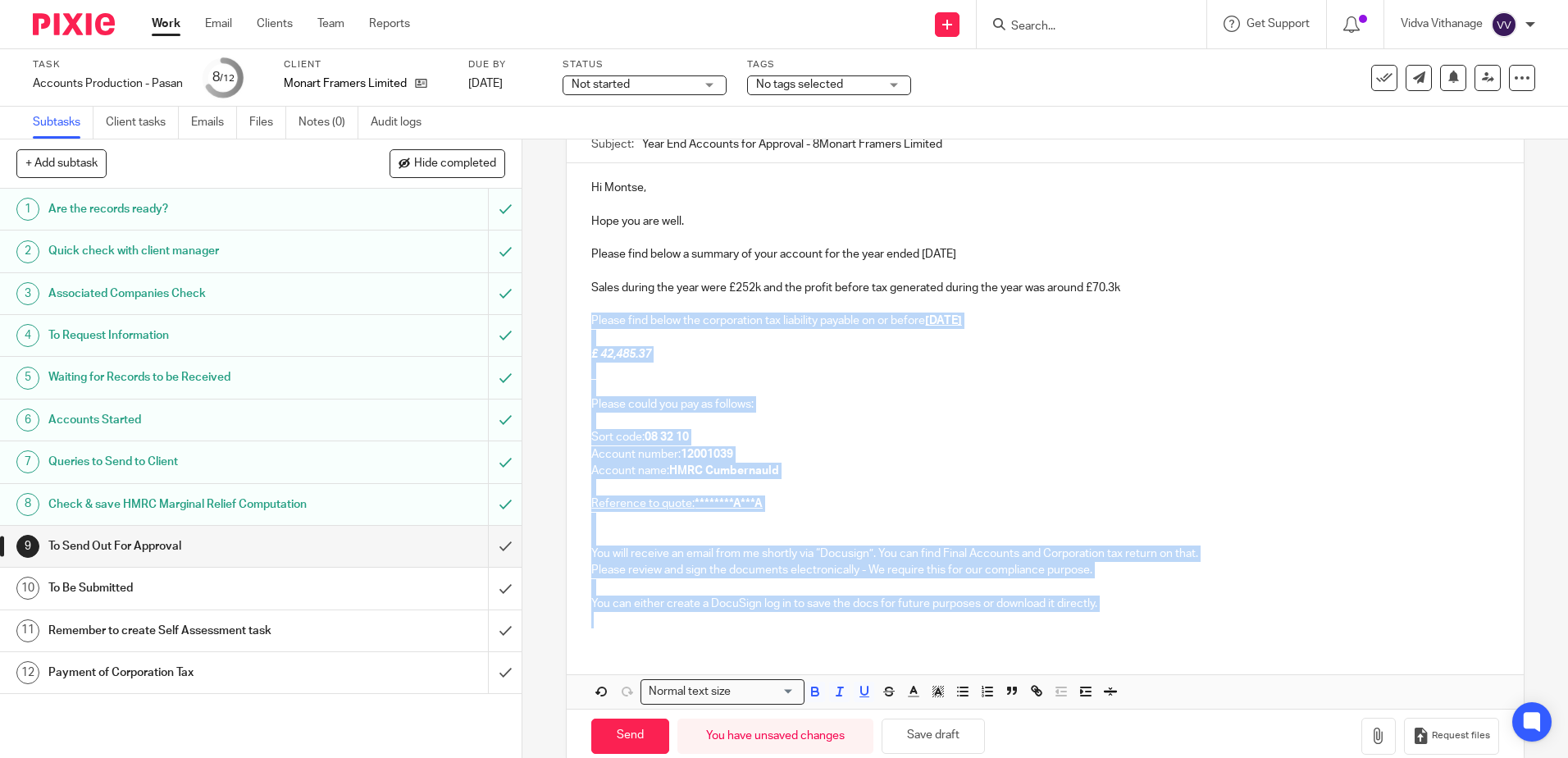
scroll to position [237, 0]
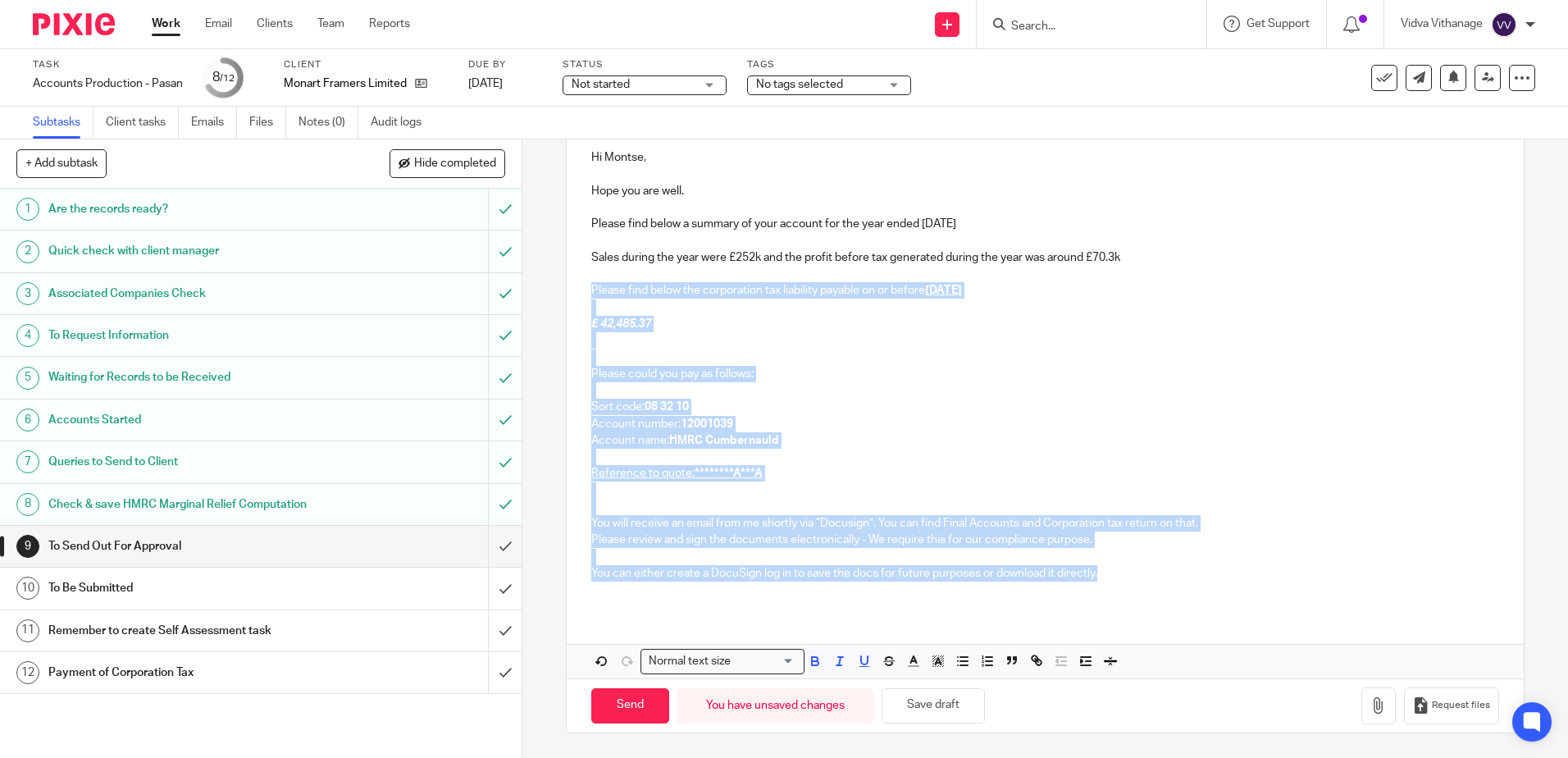
drag, startPoint x: 623, startPoint y: 460, endPoint x: 1181, endPoint y: 571, distance: 568.9
click at [1181, 571] on div "Hi Montse, Hope you are well. Please find below a summary of your account for t…" at bounding box center [1044, 372] width 956 height 478
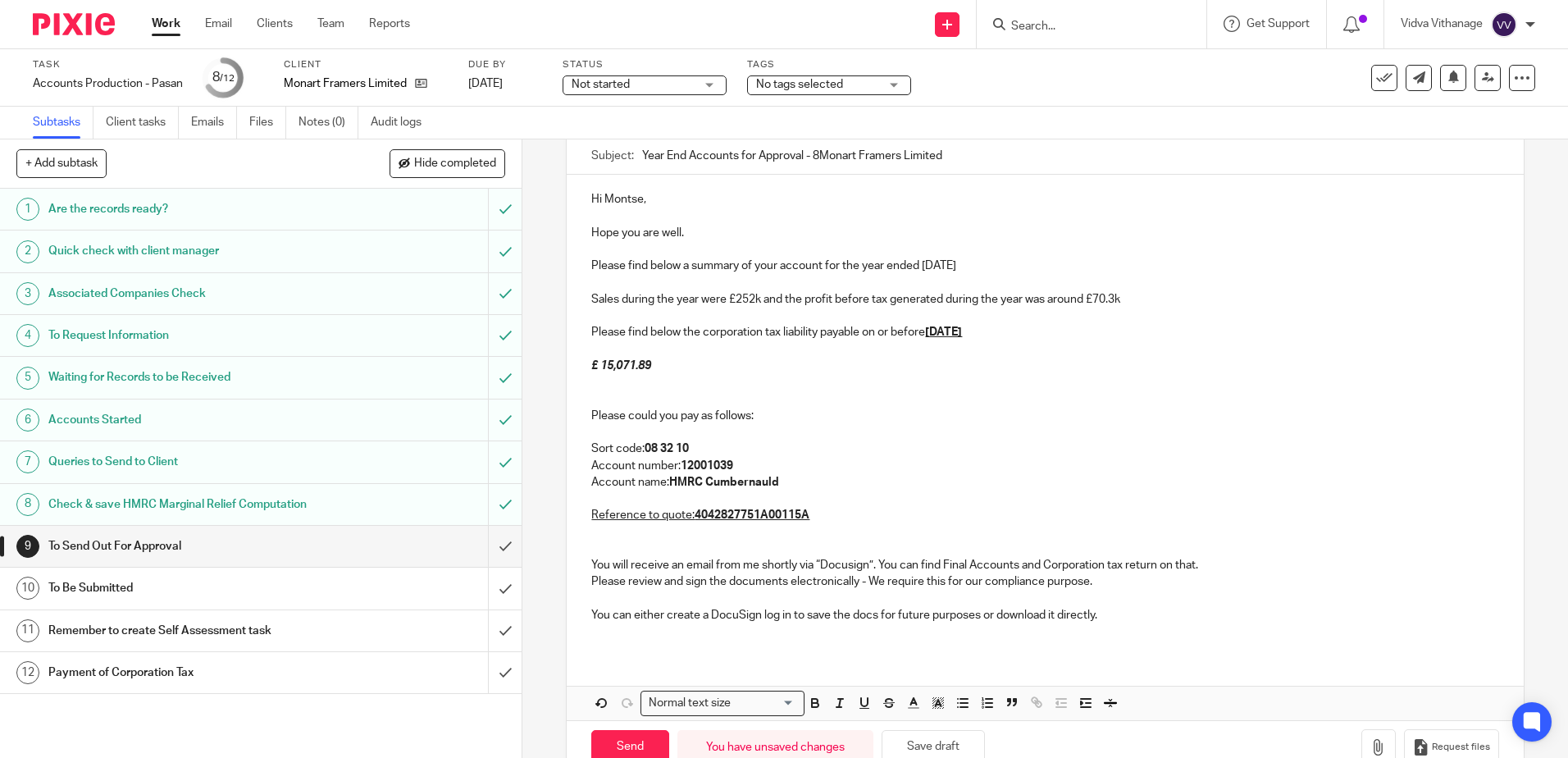
scroll to position [210, 0]
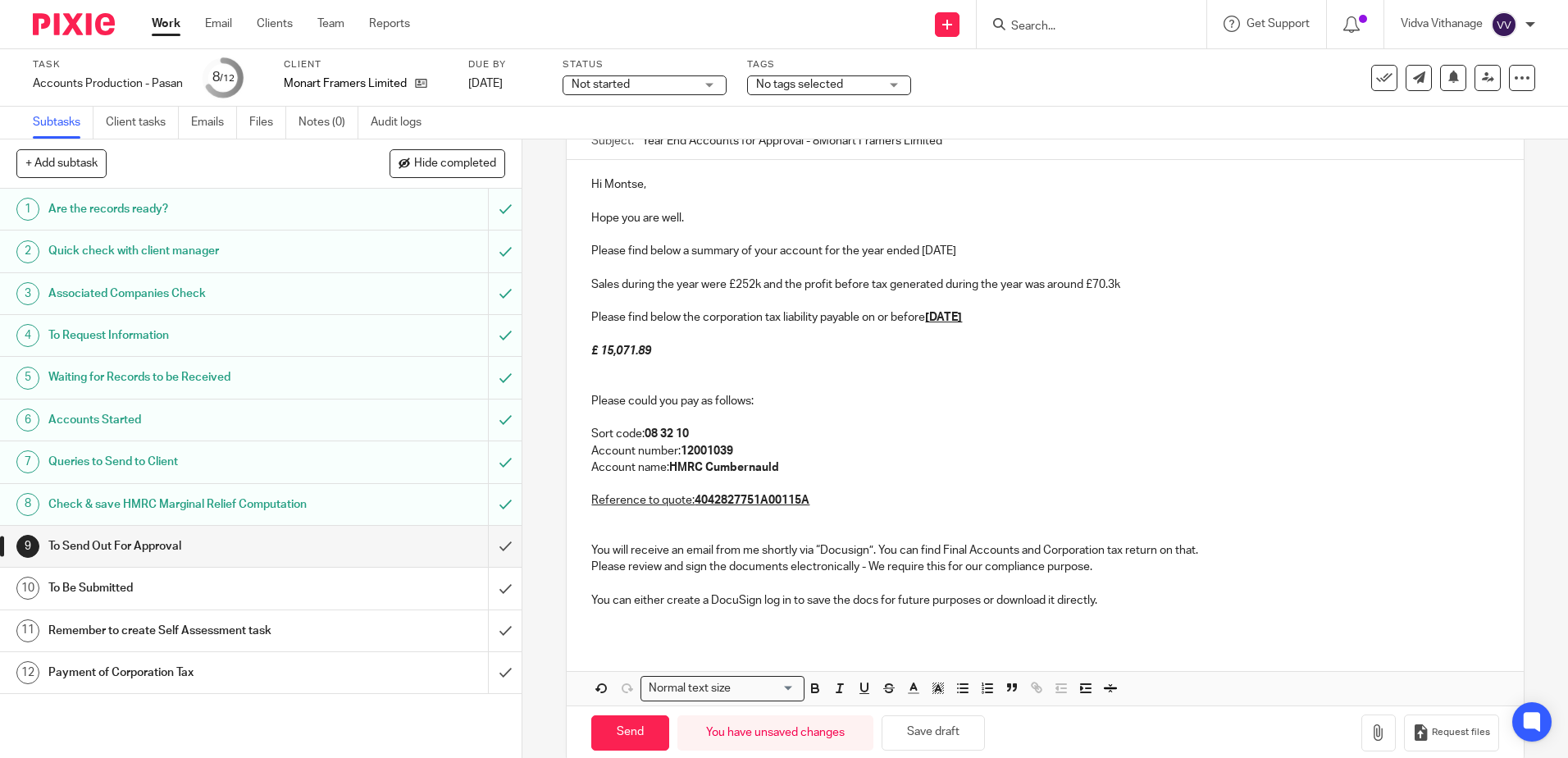
click at [696, 380] on p at bounding box center [1045, 385] width 907 height 17
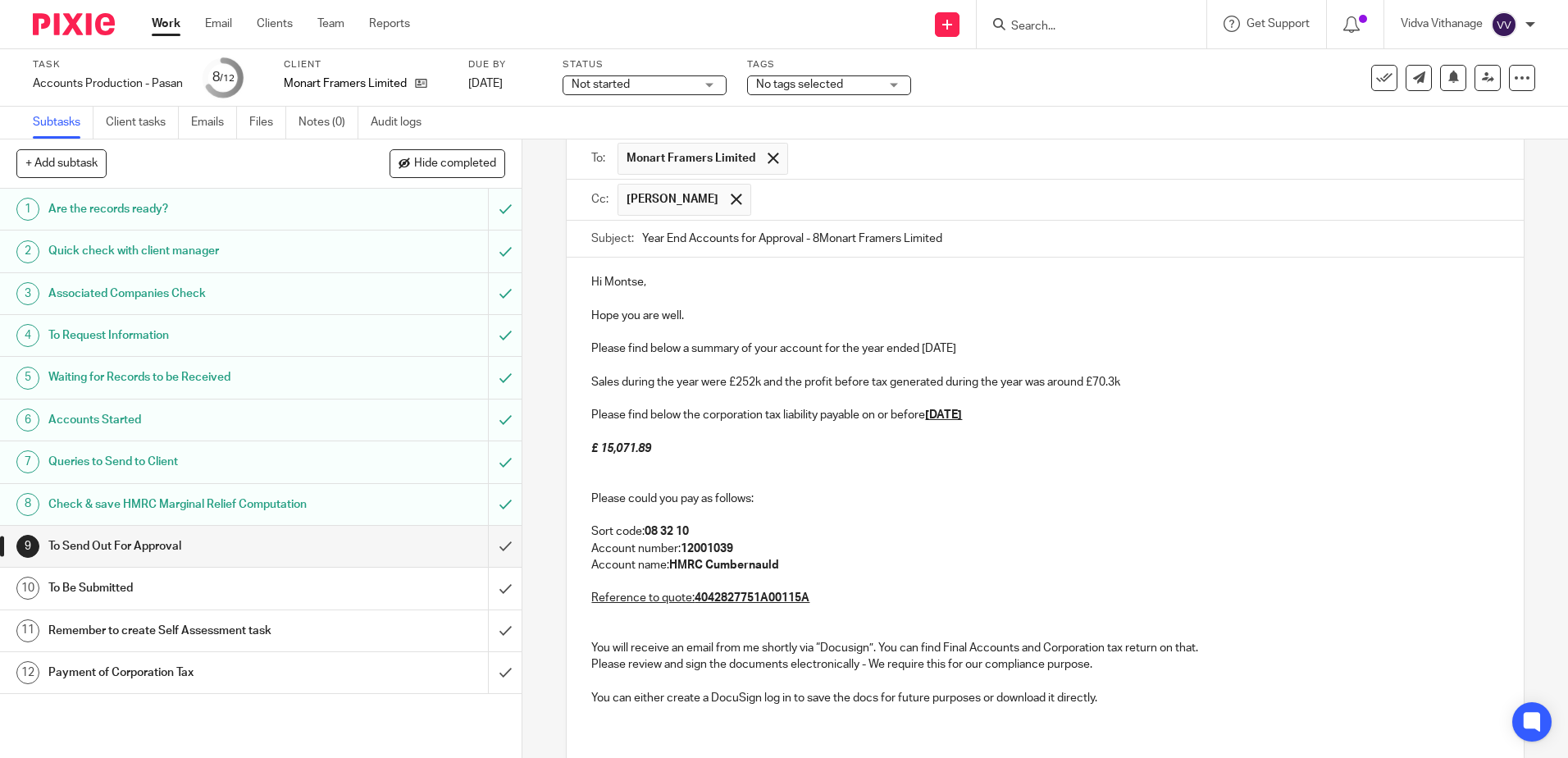
scroll to position [0, 0]
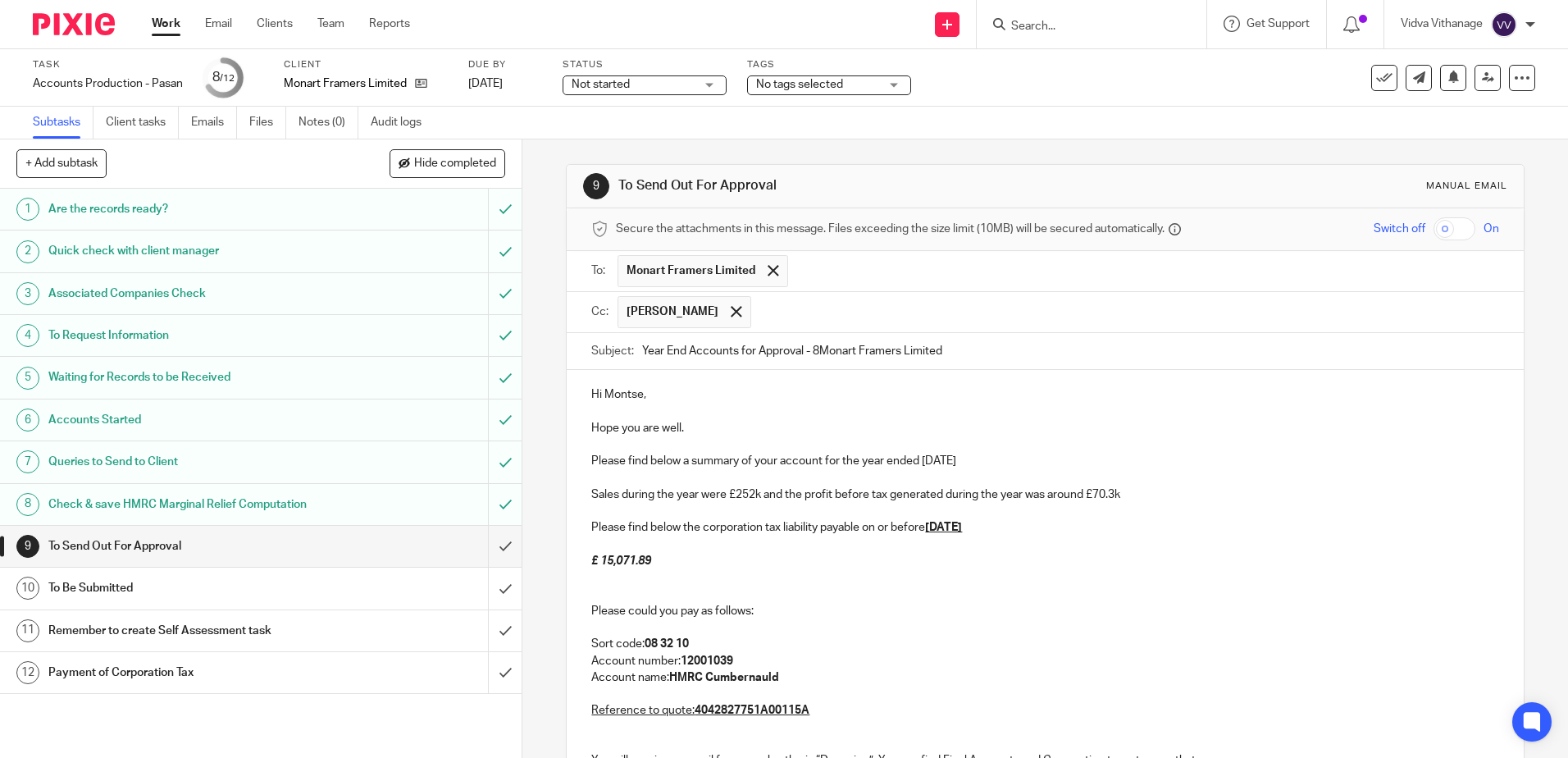
click at [813, 352] on input "Year End Accounts for Approval - 8Monart Framers Limited" at bounding box center [1070, 352] width 856 height 37
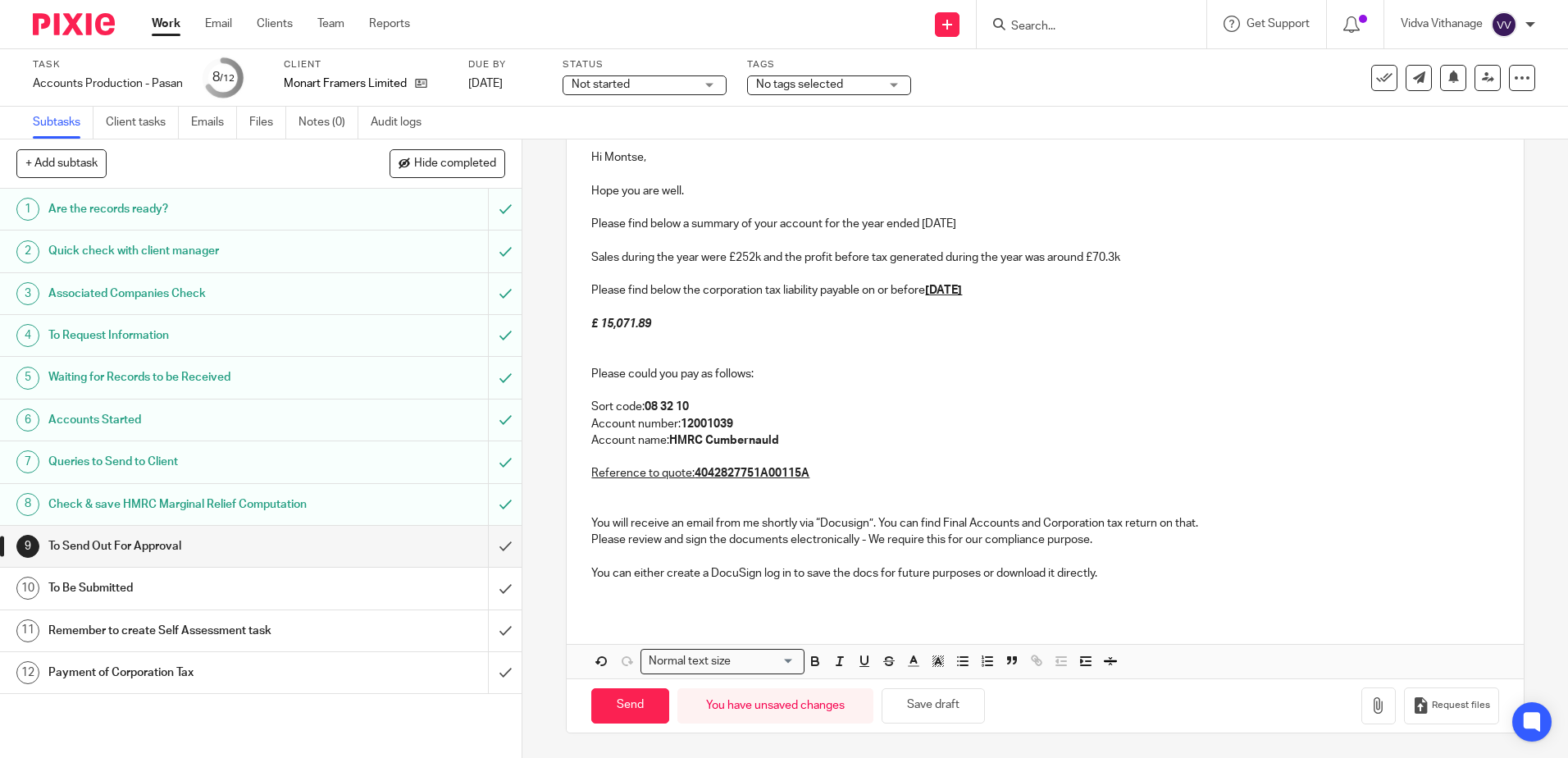
type input "Year End Accounts for Approval - Monart Framers Limited"
click at [680, 87] on span "Not started" at bounding box center [632, 84] width 123 height 18
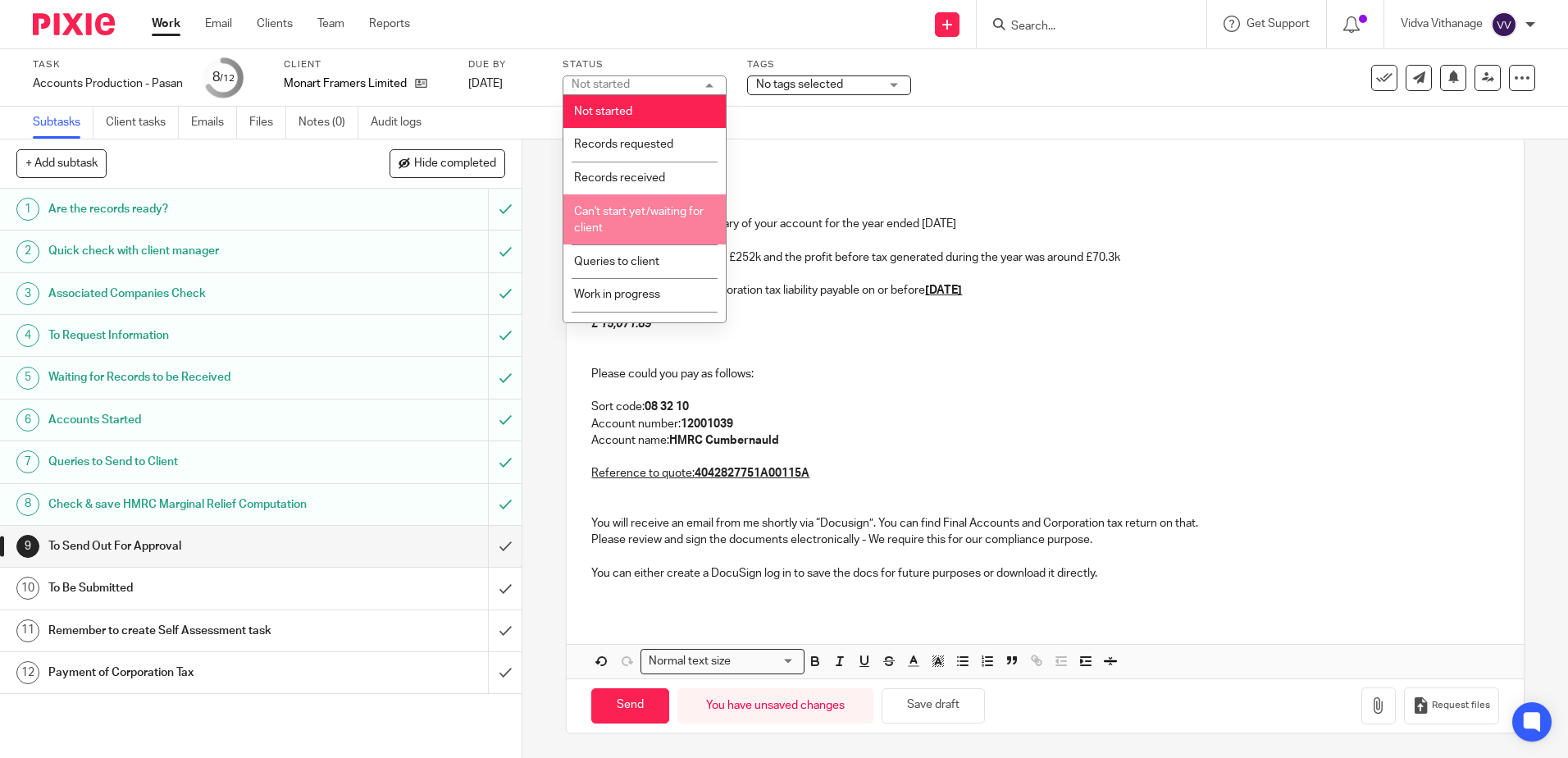
scroll to position [122, 0]
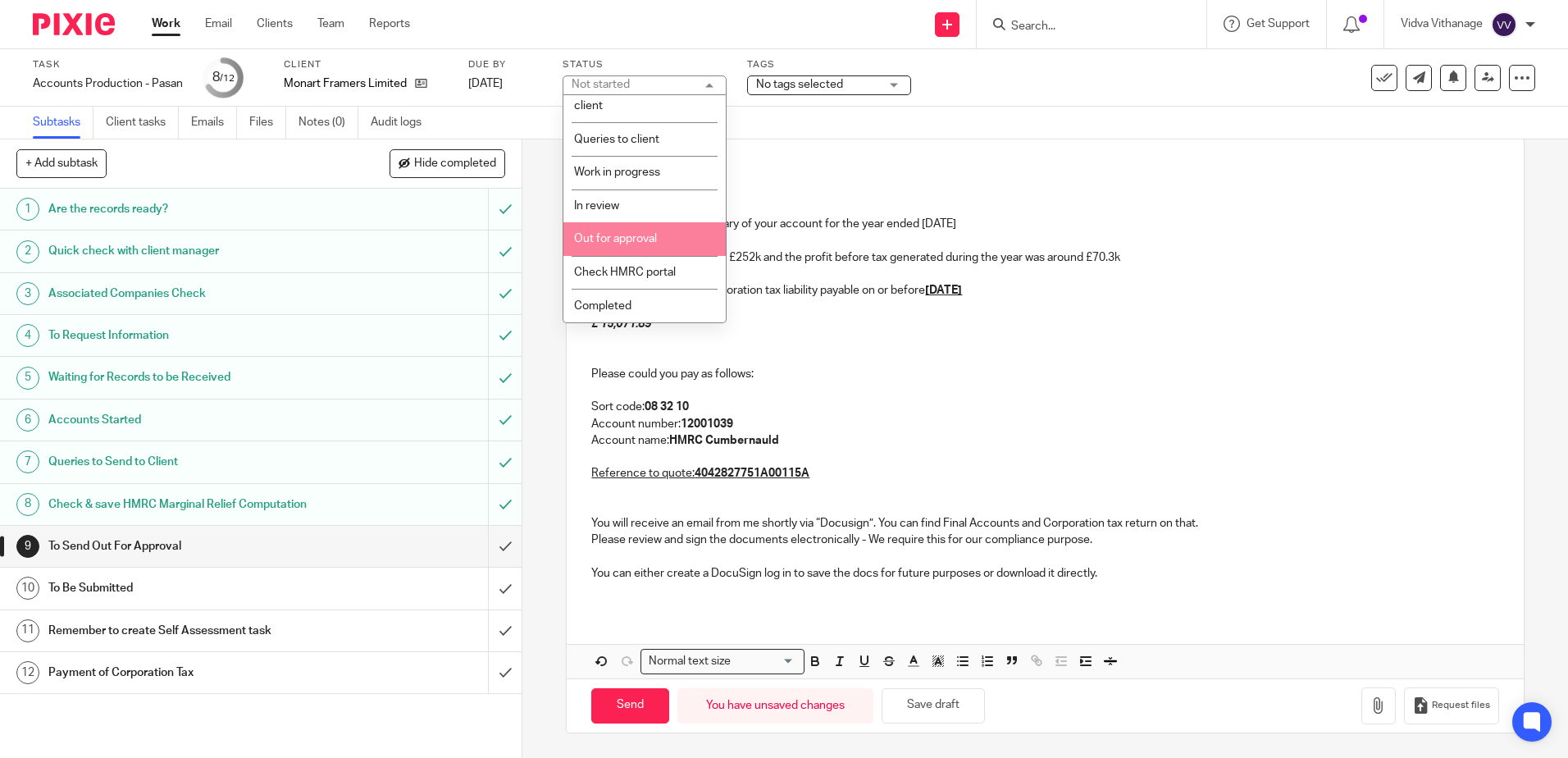
click at [628, 241] on span "Out for approval" at bounding box center [615, 239] width 82 height 11
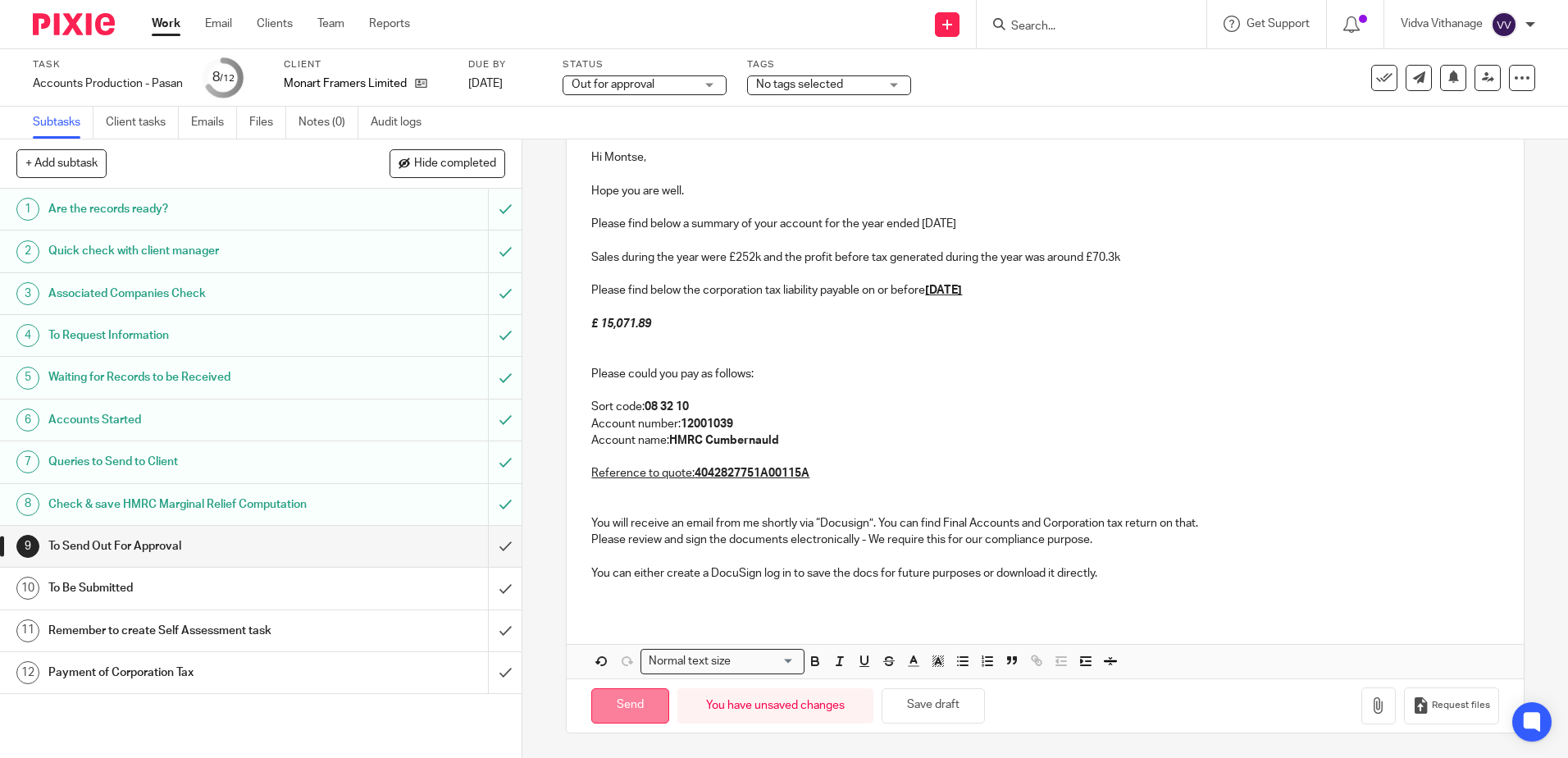
click at [616, 698] on input "Send" at bounding box center [630, 705] width 78 height 35
type input "Sent"
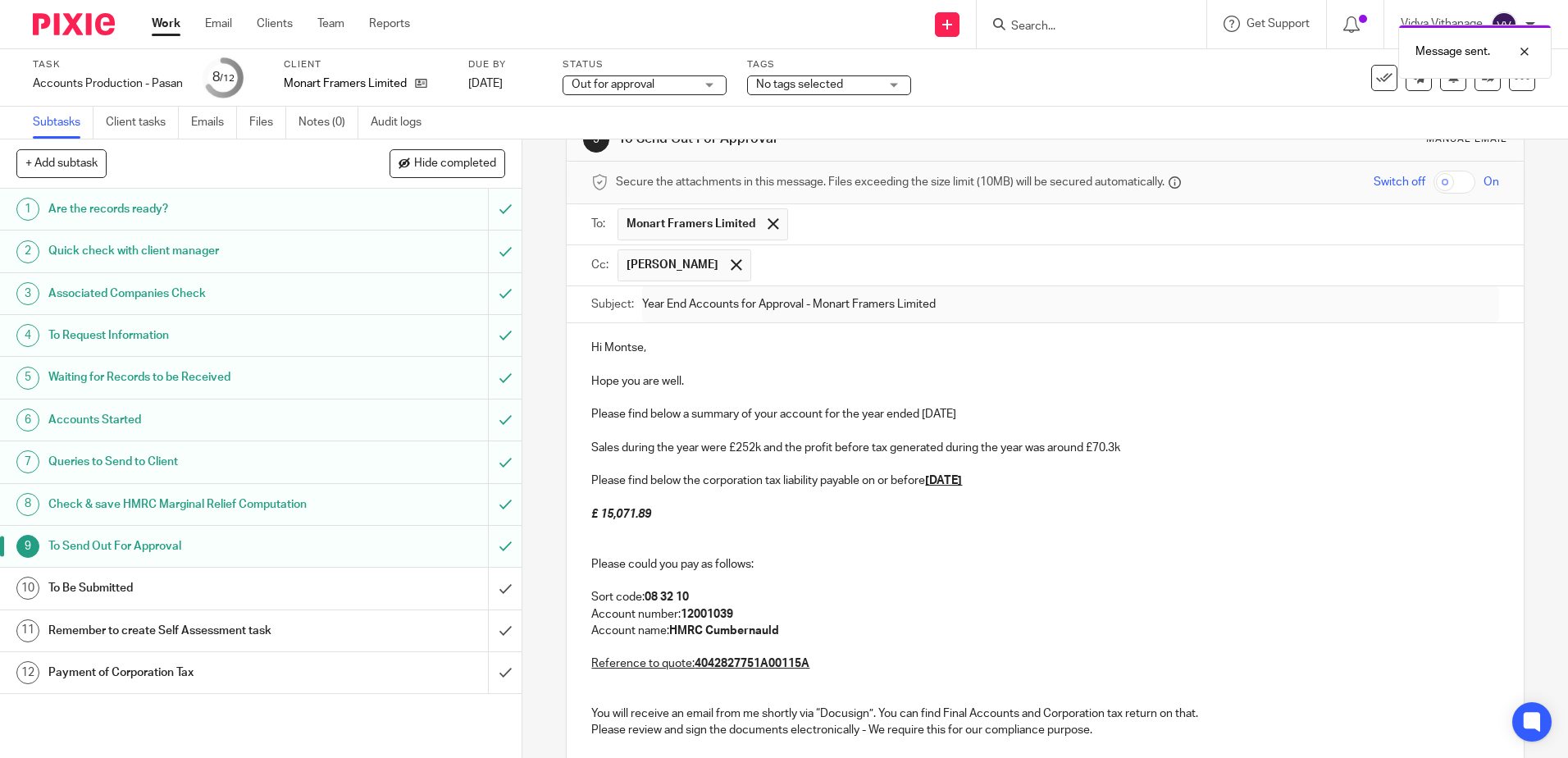
scroll to position [0, 0]
